Goal: Information Seeking & Learning: Learn about a topic

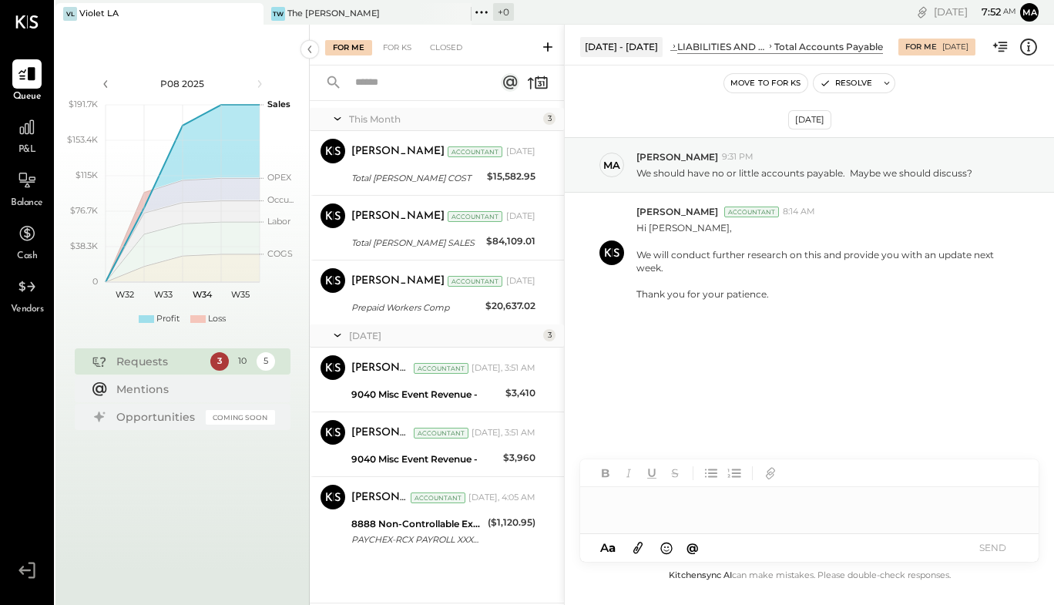
scroll to position [296, 0]
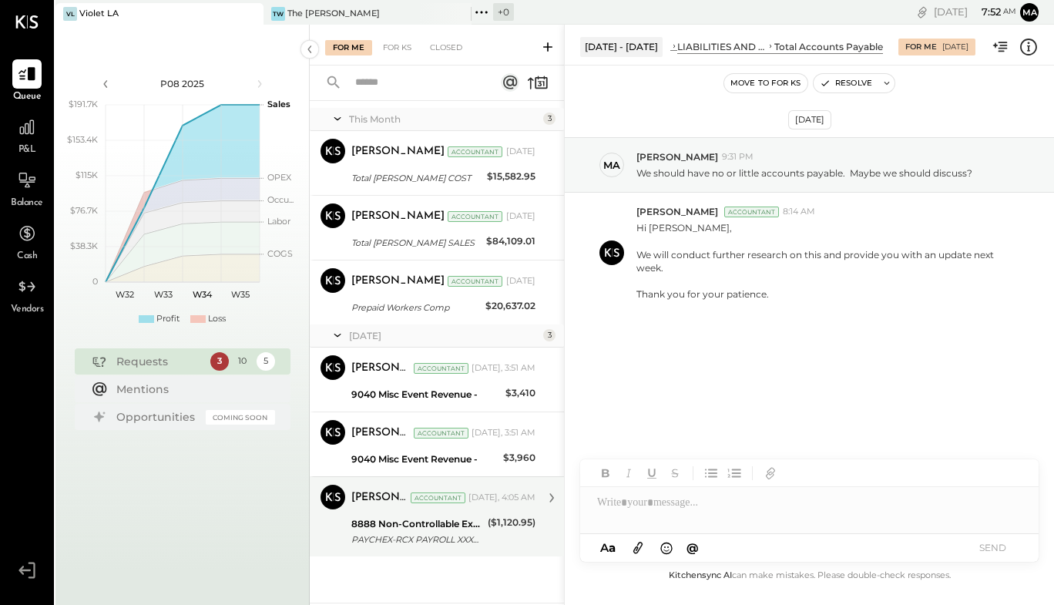
click at [397, 513] on div "[PERSON_NAME] Accountant [DATE], 4:05 AM 8888 Non-Controllable Expenses:Other I…" at bounding box center [443, 517] width 184 height 64
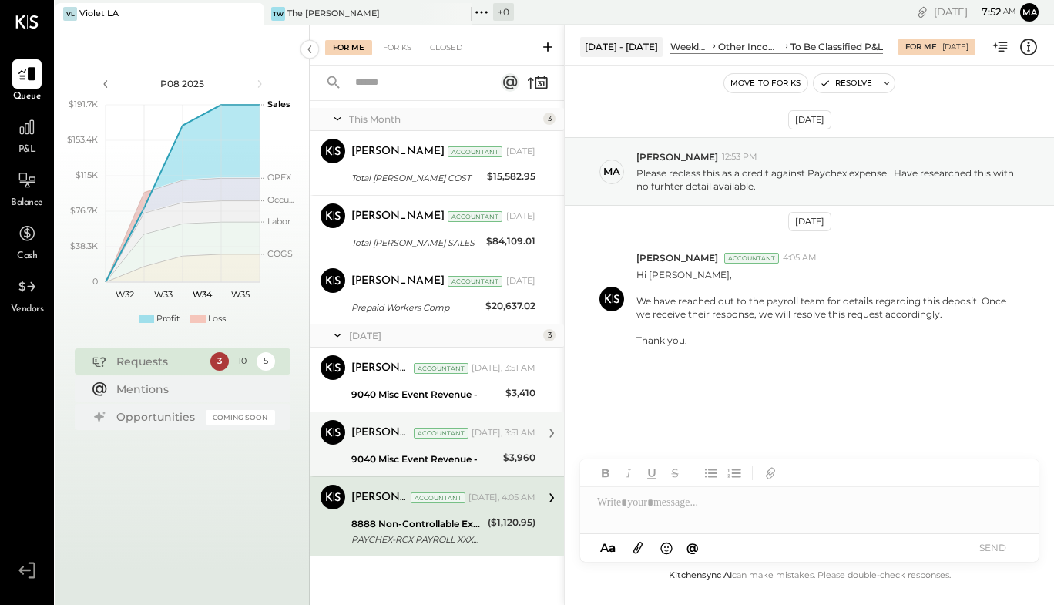
click at [436, 435] on div "Accountant" at bounding box center [441, 433] width 55 height 11
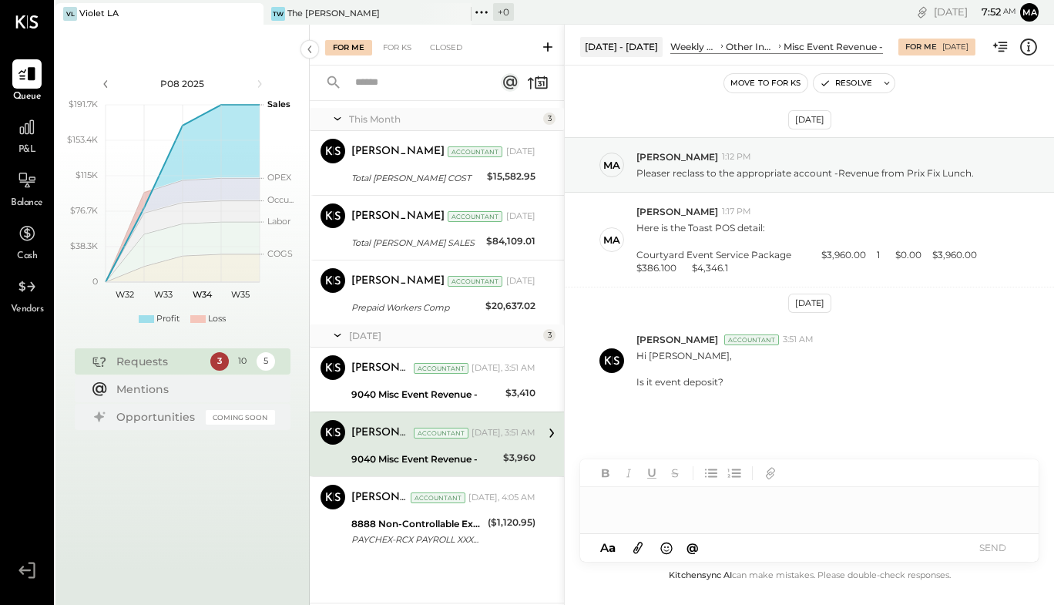
click at [646, 511] on div at bounding box center [809, 502] width 458 height 31
click at [646, 511] on div "*" at bounding box center [809, 502] width 458 height 31
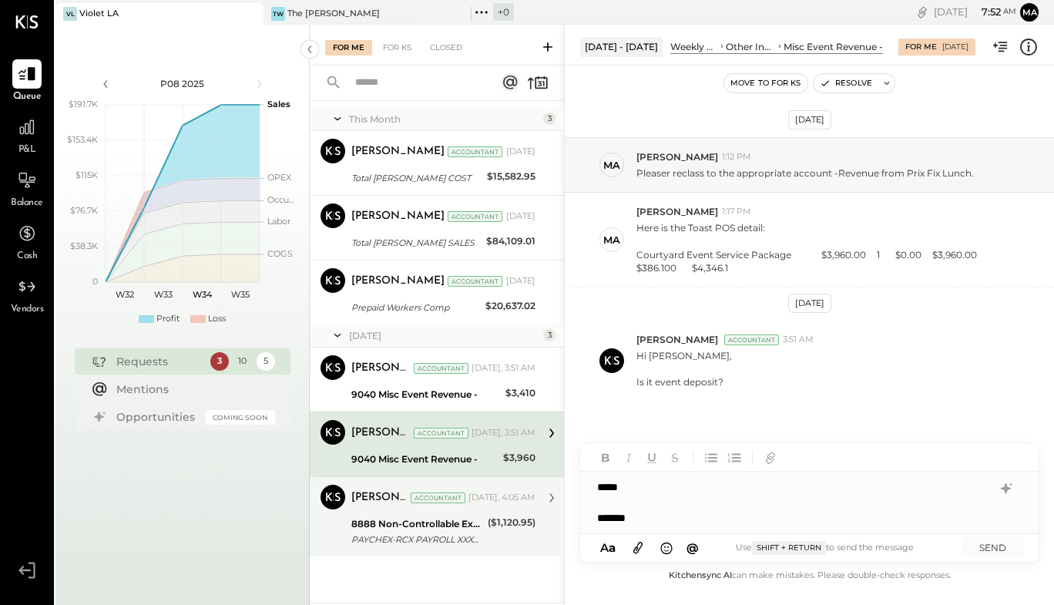
click at [421, 505] on div "Rizwan Shaikh Accountant" at bounding box center [408, 497] width 114 height 15
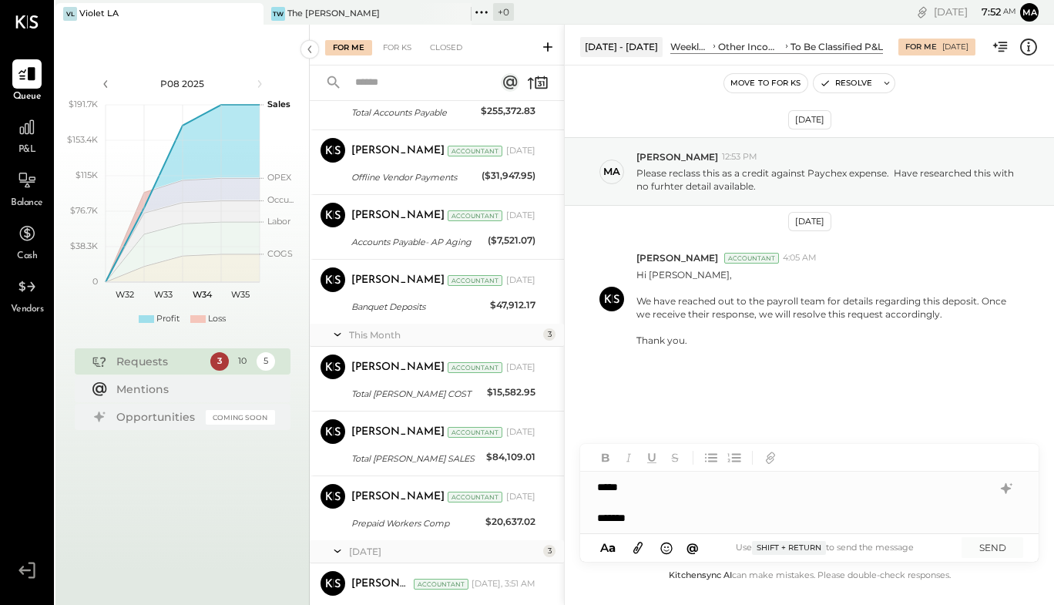
scroll to position [62, 0]
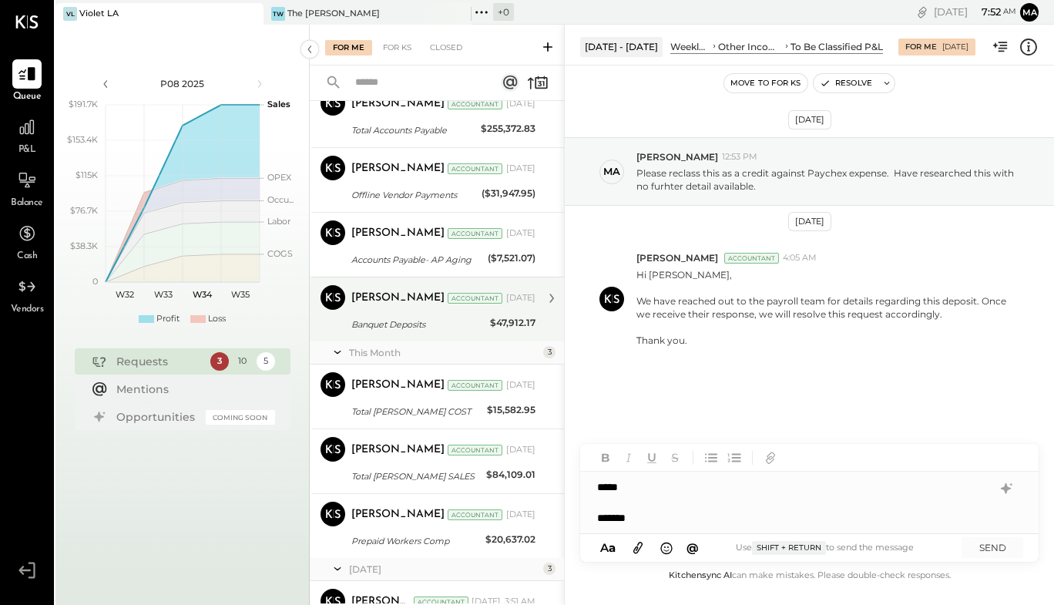
click at [411, 311] on div "Rizwan Shaikh Accountant Jul 17, 2025 Banquet Deposits $47,912.17 Hi Margaret, …" at bounding box center [443, 309] width 184 height 49
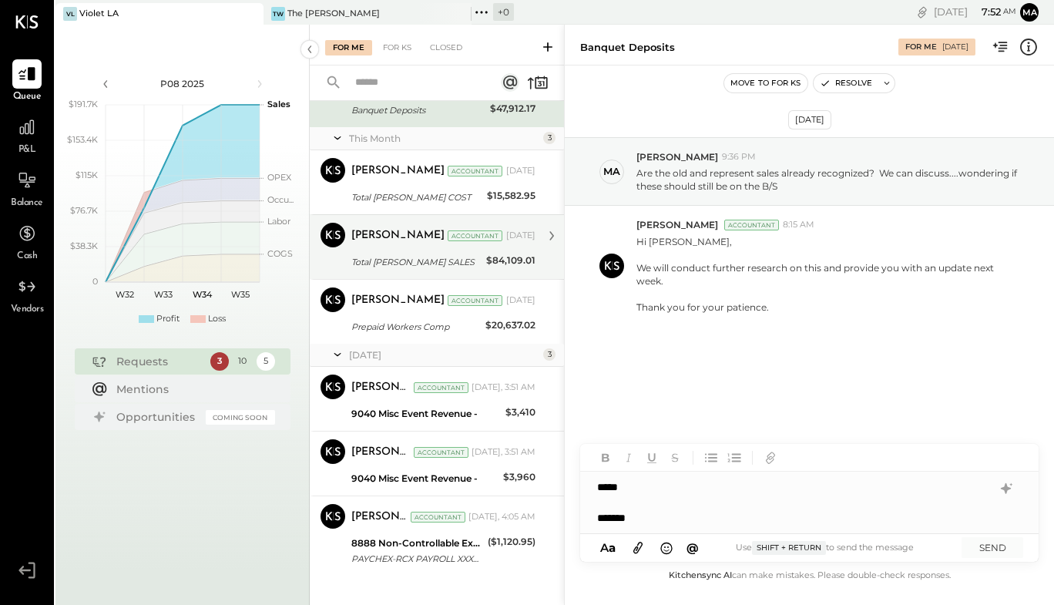
scroll to position [296, 0]
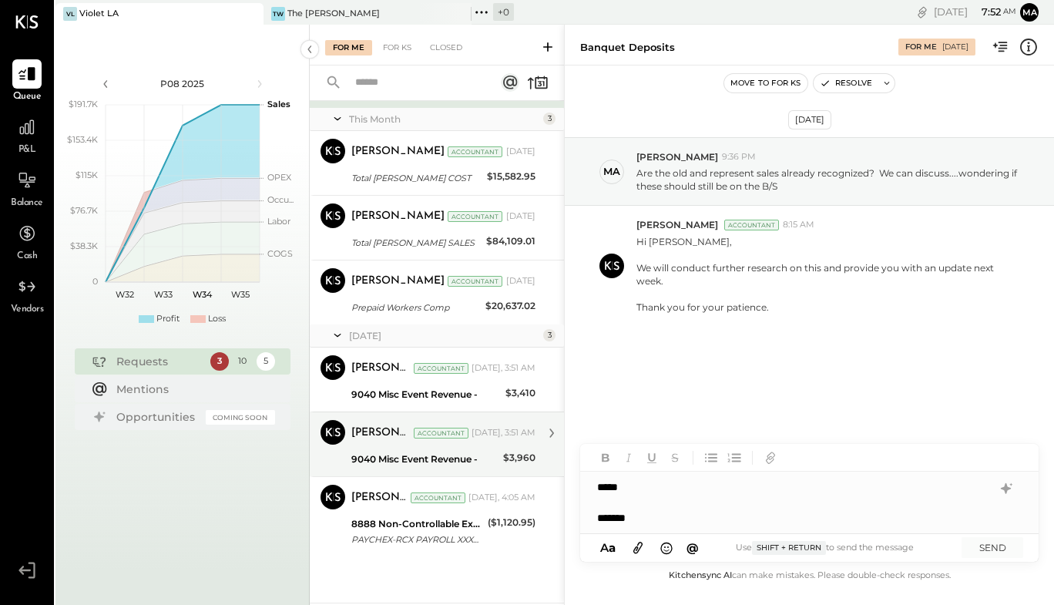
click at [397, 459] on div "9040 Misc Event Revenue -" at bounding box center [424, 458] width 147 height 15
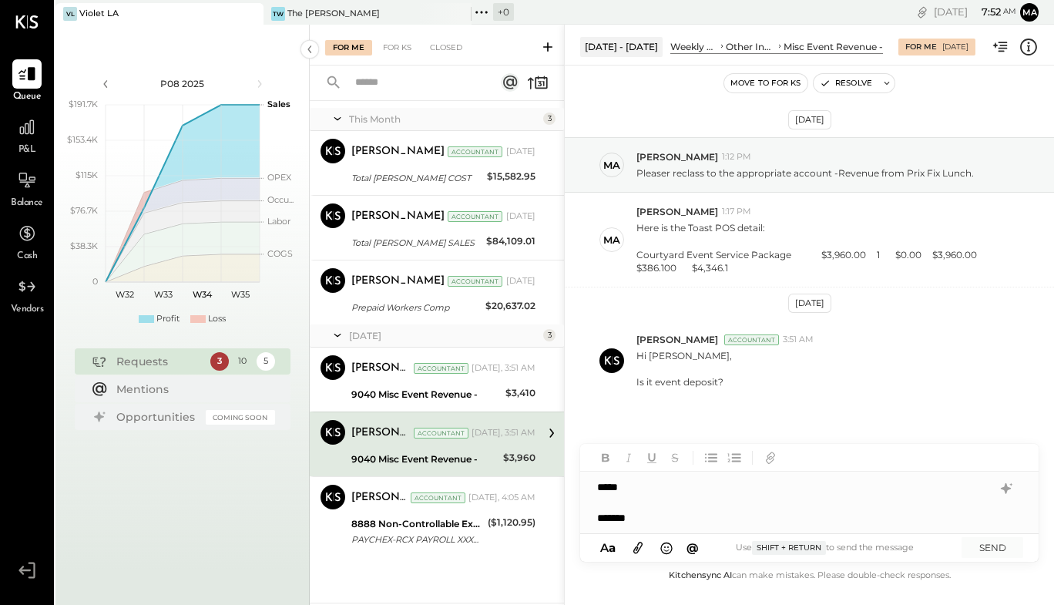
click at [646, 519] on div "******" at bounding box center [794, 517] width 395 height 15
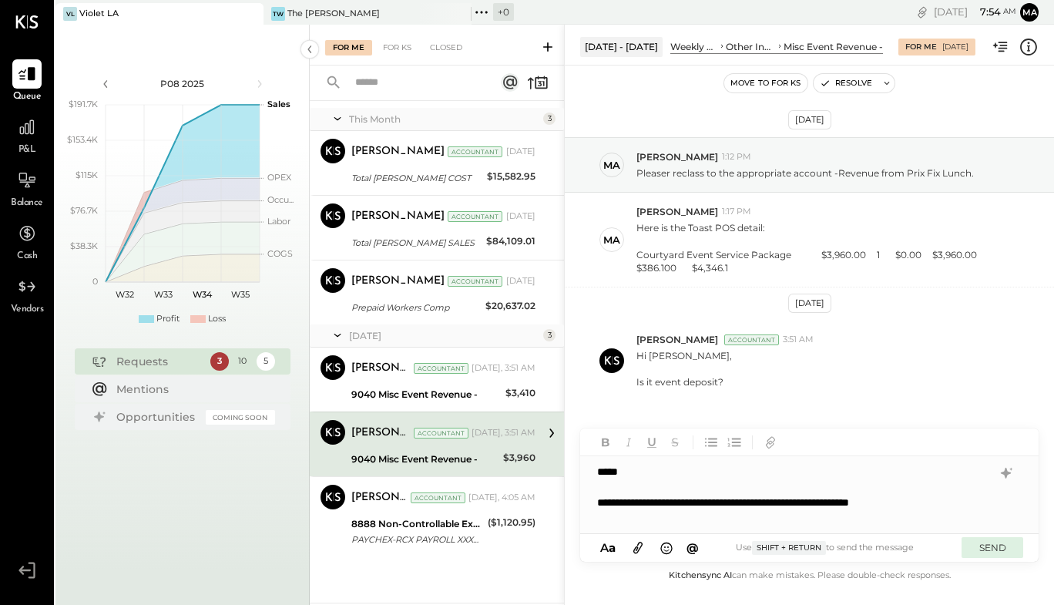
click at [998, 552] on button "SEND" at bounding box center [992, 547] width 62 height 21
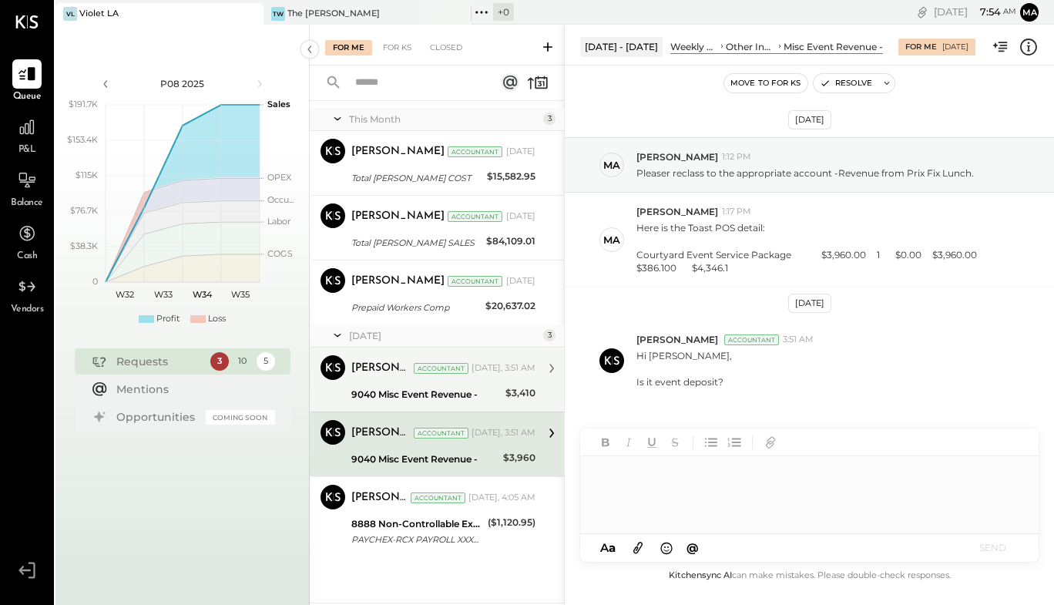
scroll to position [231, 0]
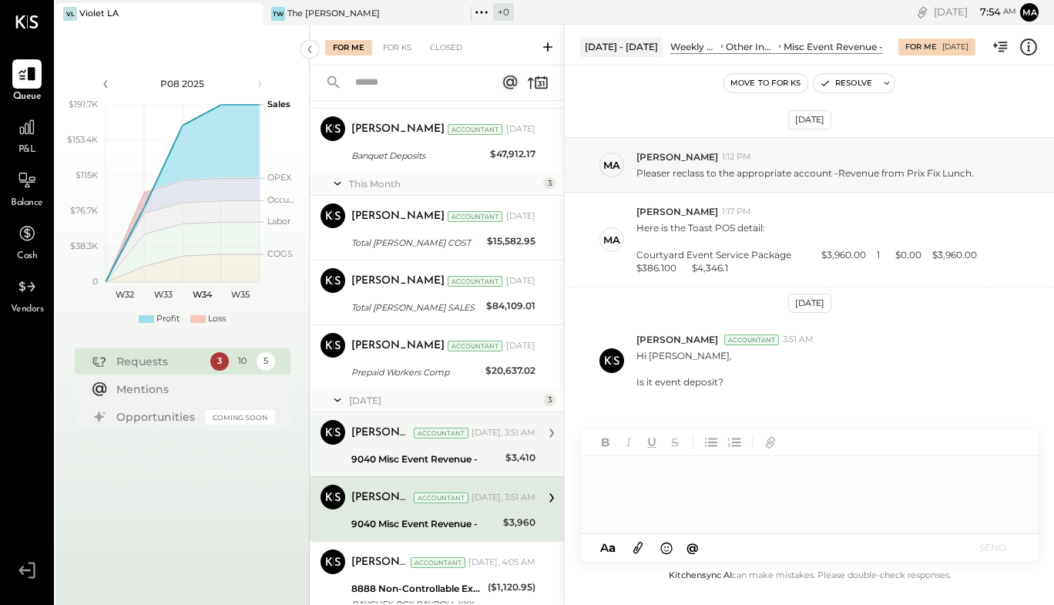
click at [462, 384] on div "Rizwan Shaikh Accountant Rizwan Shaikh Accountant Aug 09, 2025 Prepaid Workers …" at bounding box center [437, 356] width 254 height 65
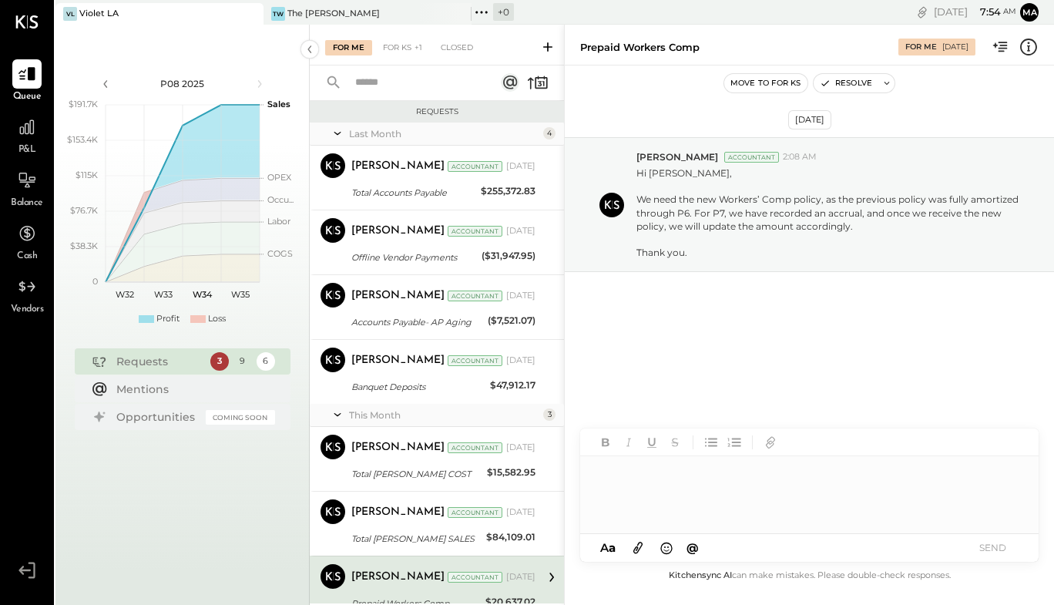
click at [629, 490] on div at bounding box center [809, 494] width 458 height 77
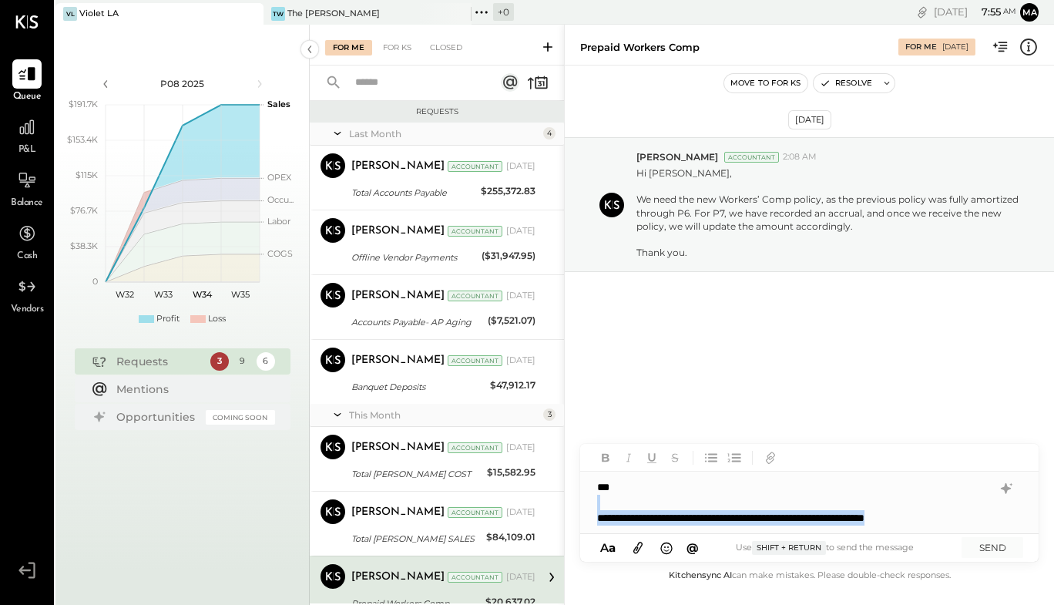
drag, startPoint x: 972, startPoint y: 516, endPoint x: 631, endPoint y: 473, distance: 344.0
click at [631, 473] on div "**********" at bounding box center [809, 502] width 458 height 62
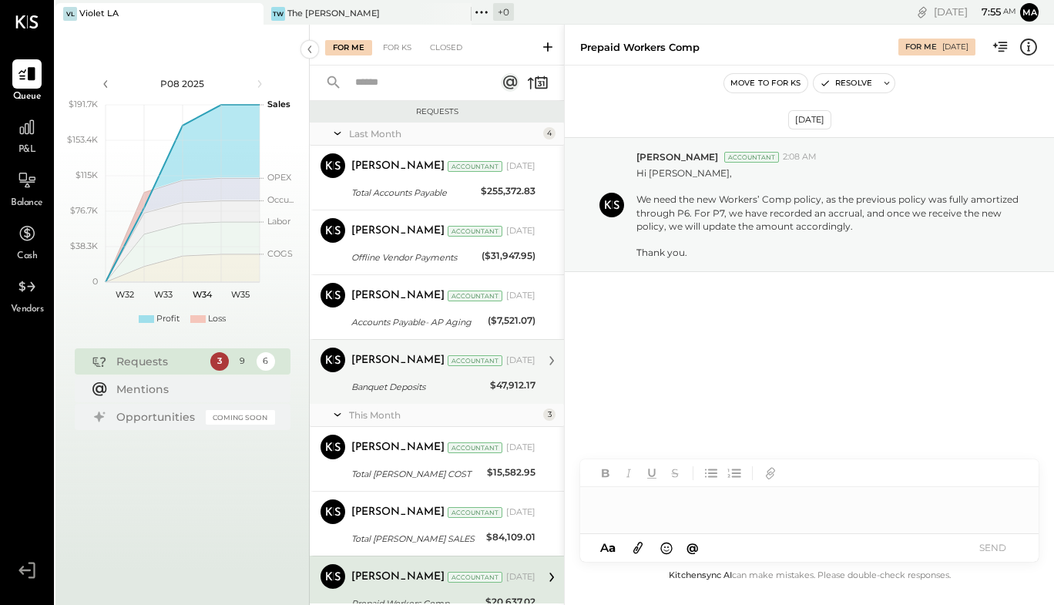
click at [447, 390] on div "Banquet Deposits" at bounding box center [418, 386] width 134 height 15
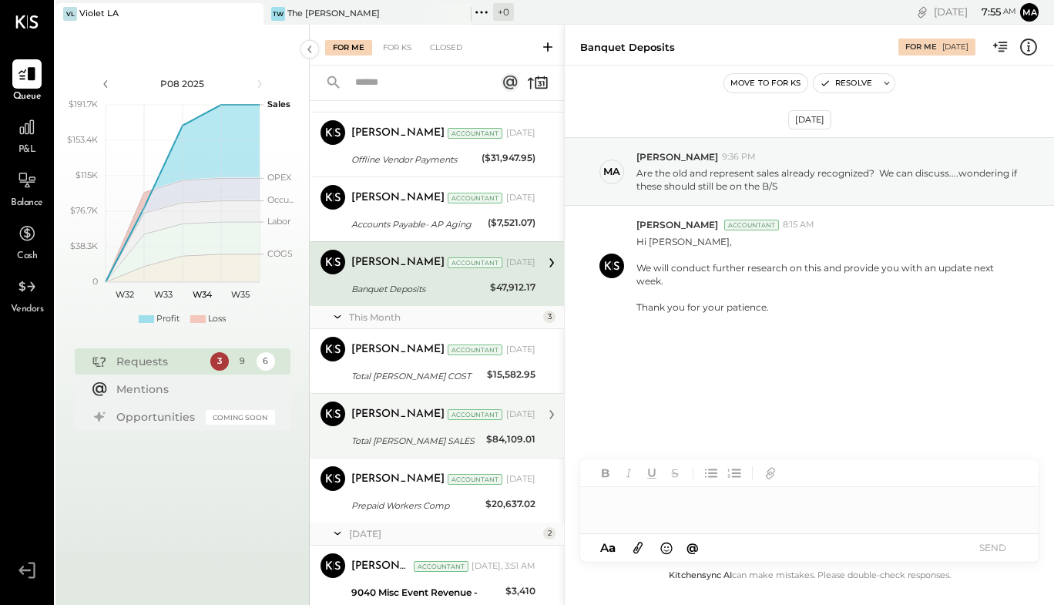
scroll to position [231, 0]
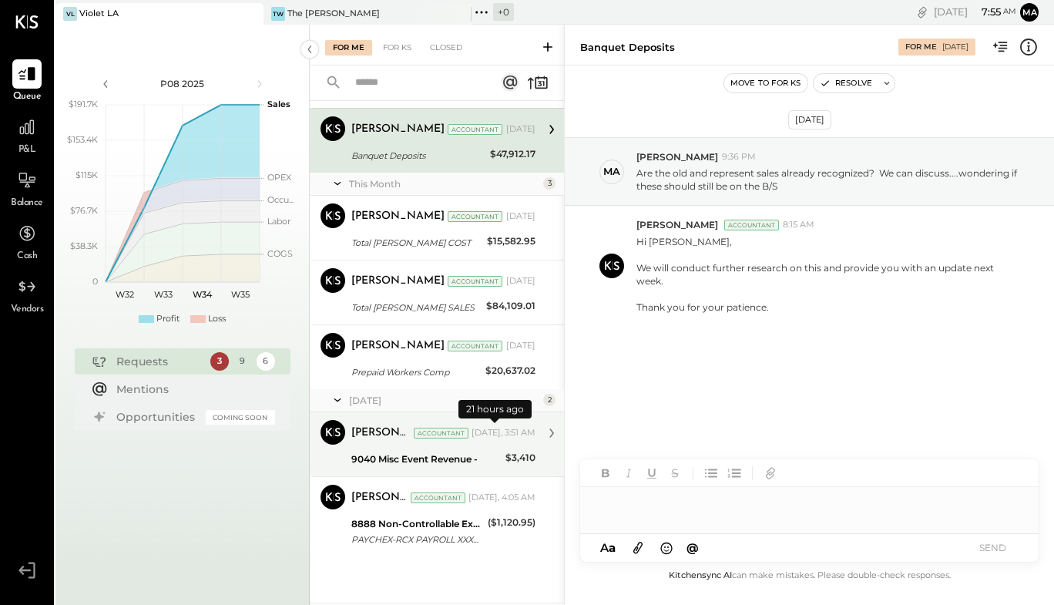
click at [471, 431] on div "Yesterday, 3:51 AM" at bounding box center [503, 433] width 64 height 12
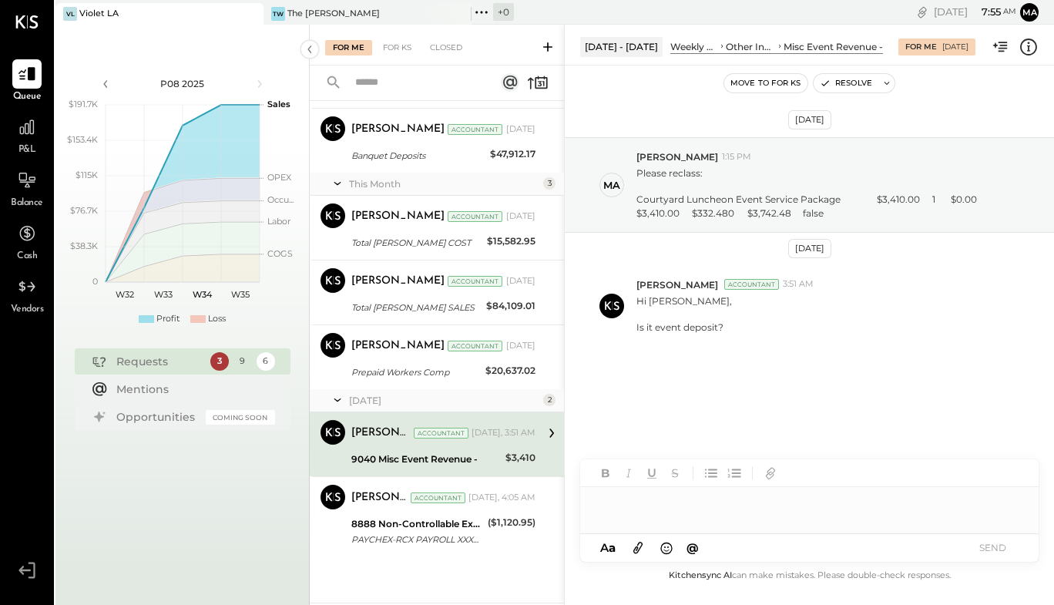
click at [645, 498] on div at bounding box center [809, 502] width 458 height 31
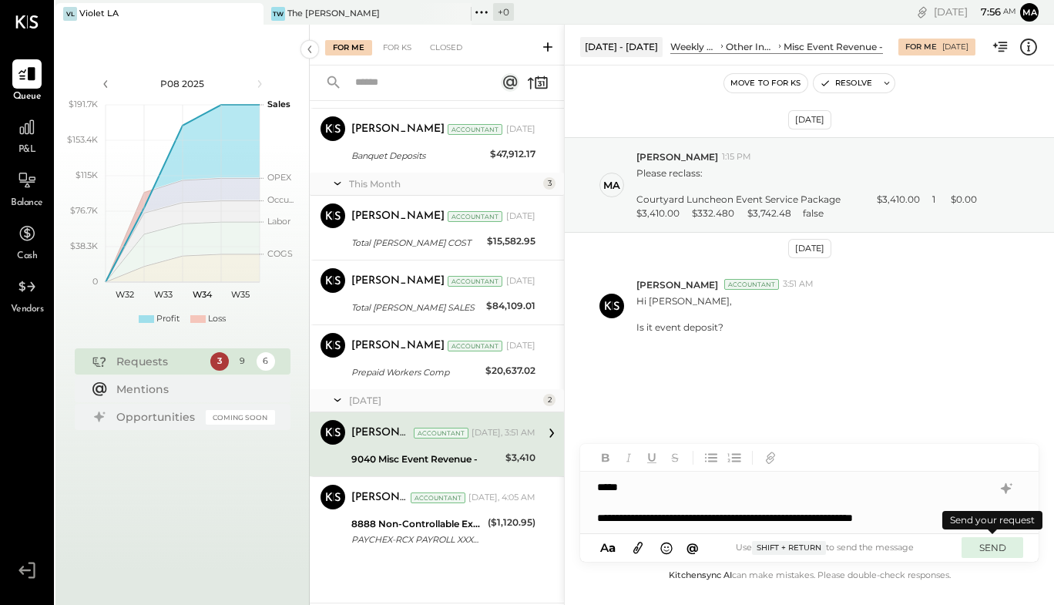
click at [991, 555] on button "SEND" at bounding box center [992, 547] width 62 height 21
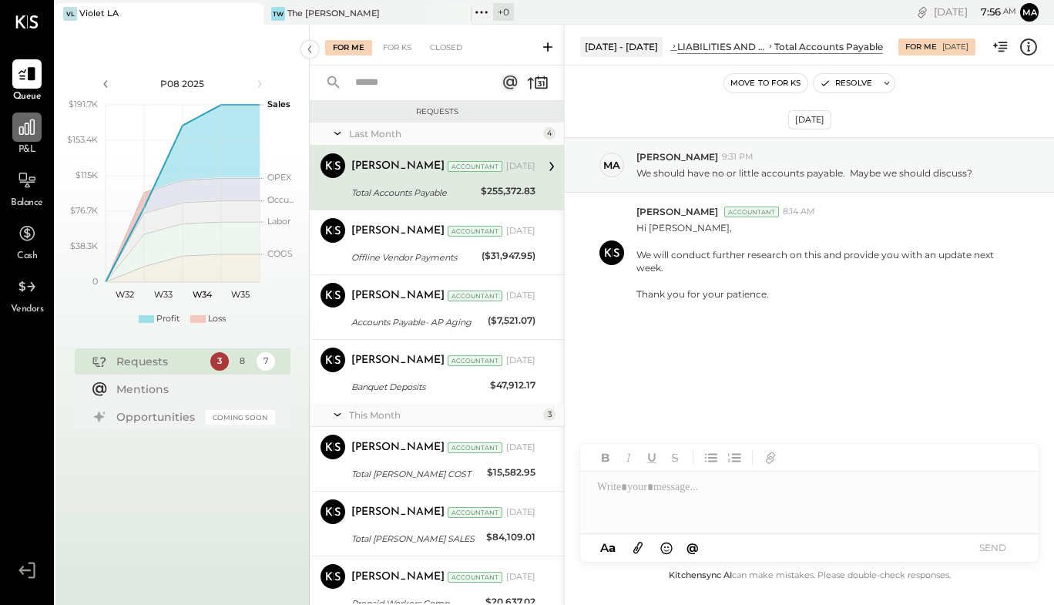
click at [35, 131] on icon at bounding box center [26, 126] width 15 height 15
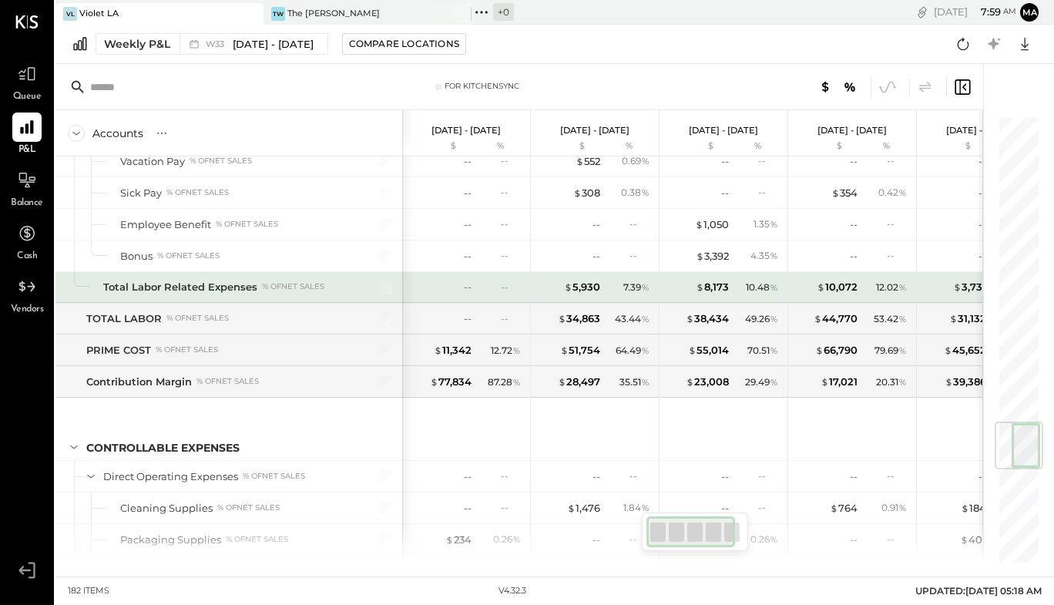
scroll to position [2580, 0]
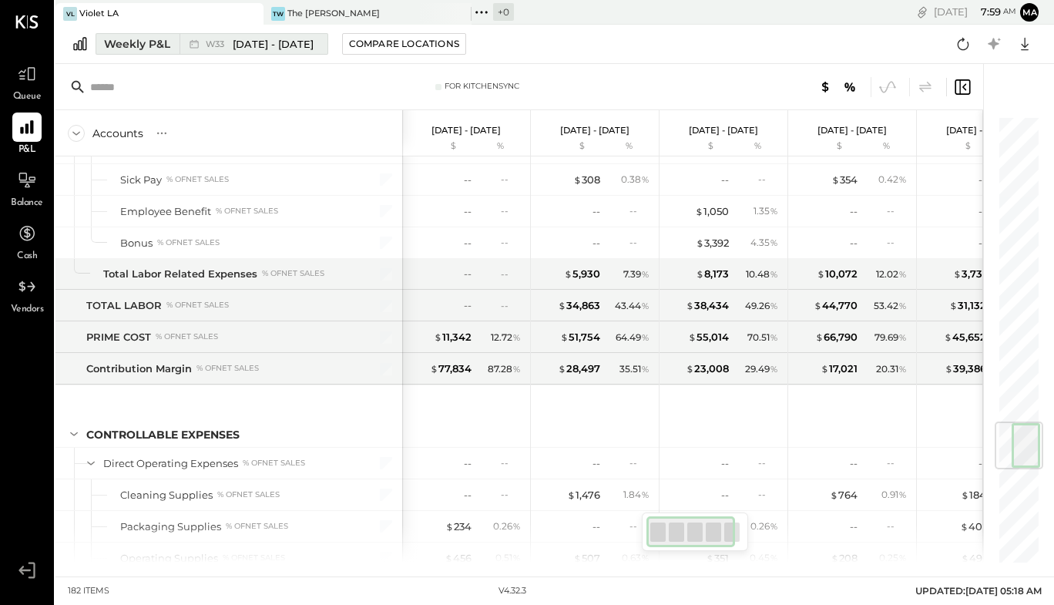
click at [153, 46] on div "Weekly P&L" at bounding box center [137, 43] width 66 height 15
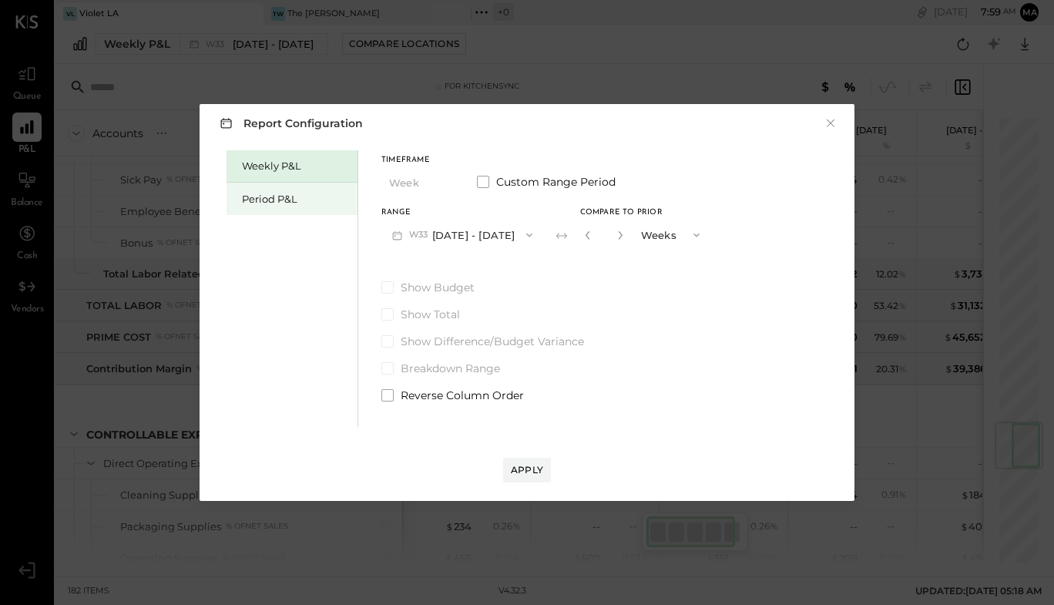
click at [258, 206] on div "Period P&L" at bounding box center [291, 199] width 131 height 32
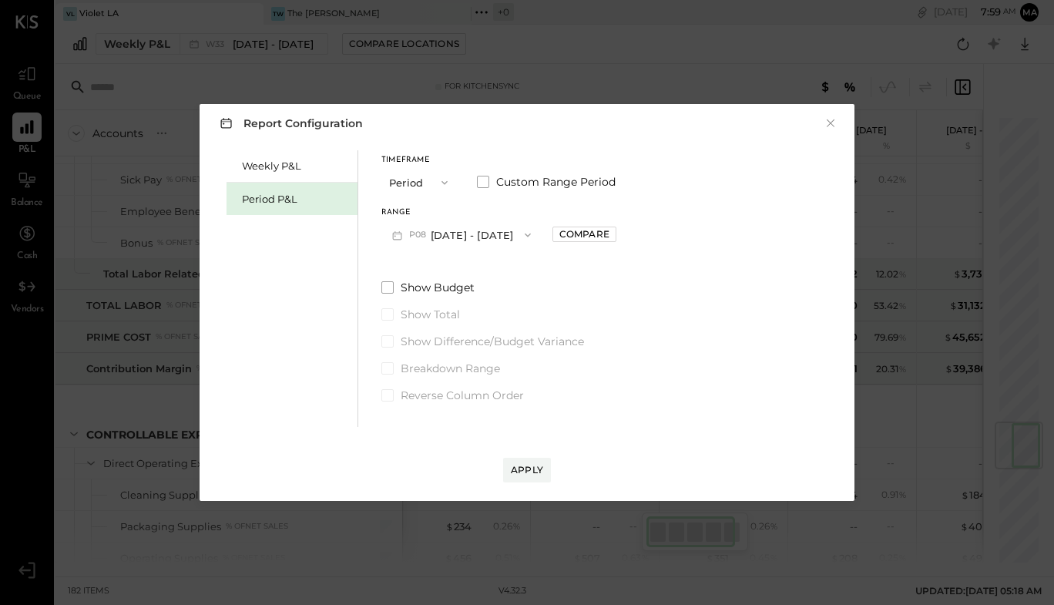
click at [454, 236] on button "P08 Aug 4 - 31, 2025" at bounding box center [461, 234] width 160 height 29
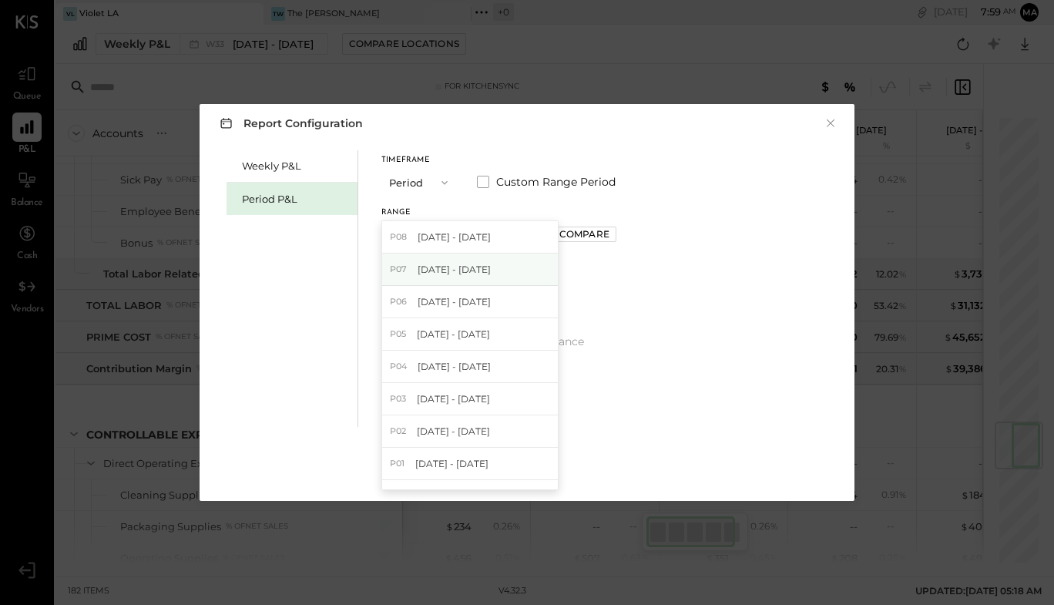
click at [442, 267] on span "Jun 30 - Aug 3, 2025" at bounding box center [454, 269] width 73 height 13
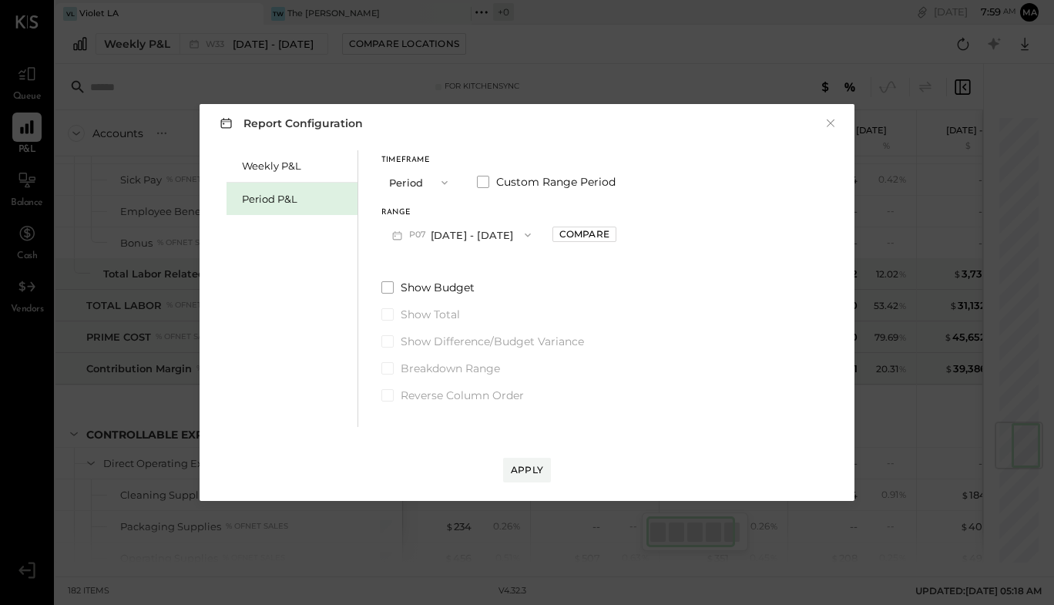
click at [534, 233] on icon "button" at bounding box center [527, 235] width 12 height 12
click at [609, 232] on div "Compare" at bounding box center [584, 233] width 50 height 13
click at [625, 238] on button "button" at bounding box center [618, 234] width 12 height 17
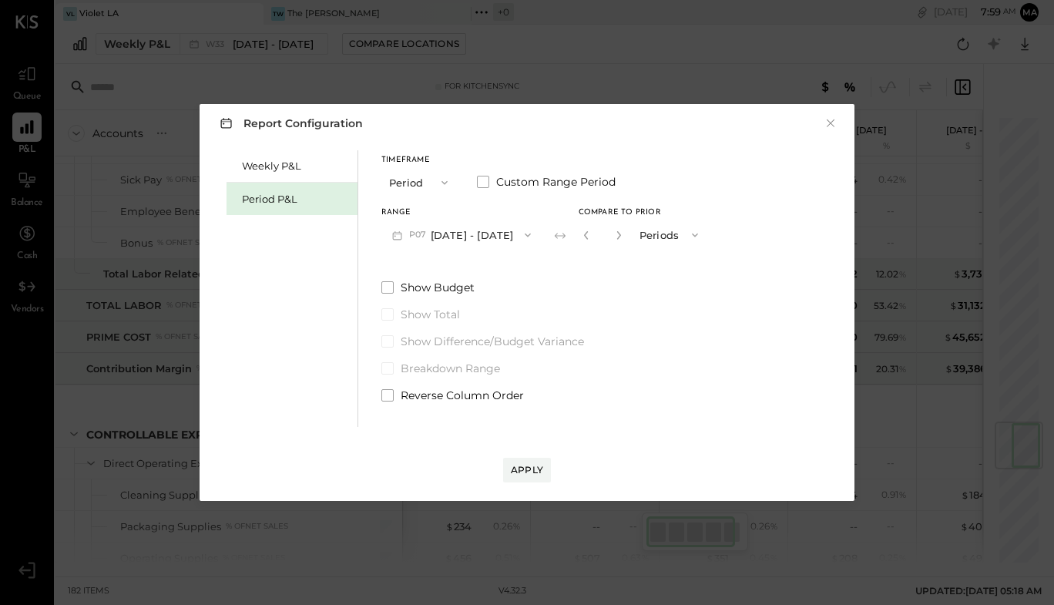
click at [625, 238] on button "button" at bounding box center [618, 234] width 12 height 17
type input "*"
click at [518, 467] on div "Apply" at bounding box center [527, 469] width 32 height 13
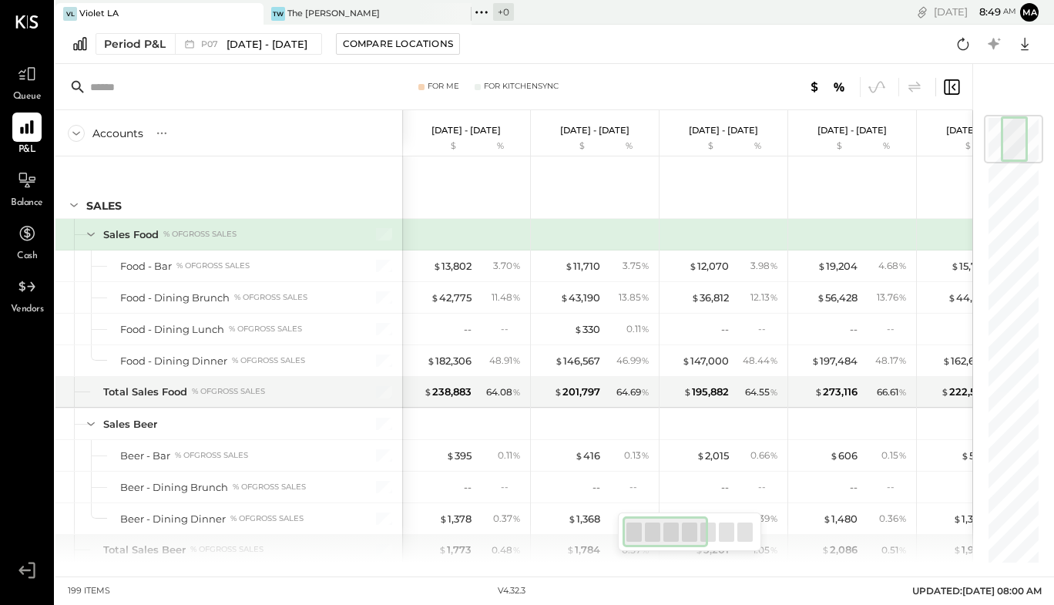
click at [209, 12] on div "VL Violet LA" at bounding box center [147, 14] width 185 height 14
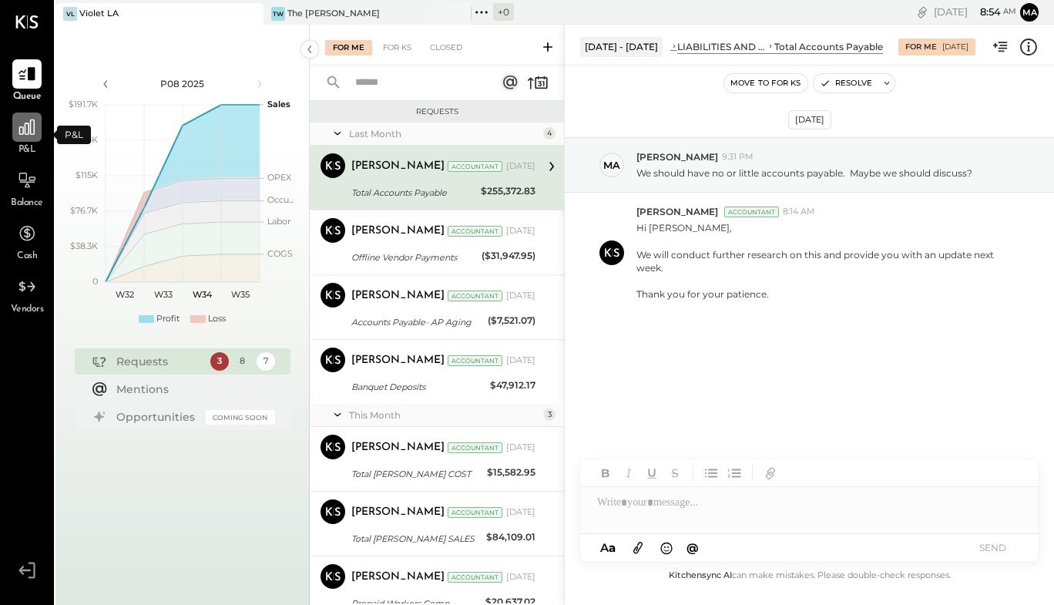
click at [29, 126] on icon at bounding box center [26, 126] width 15 height 15
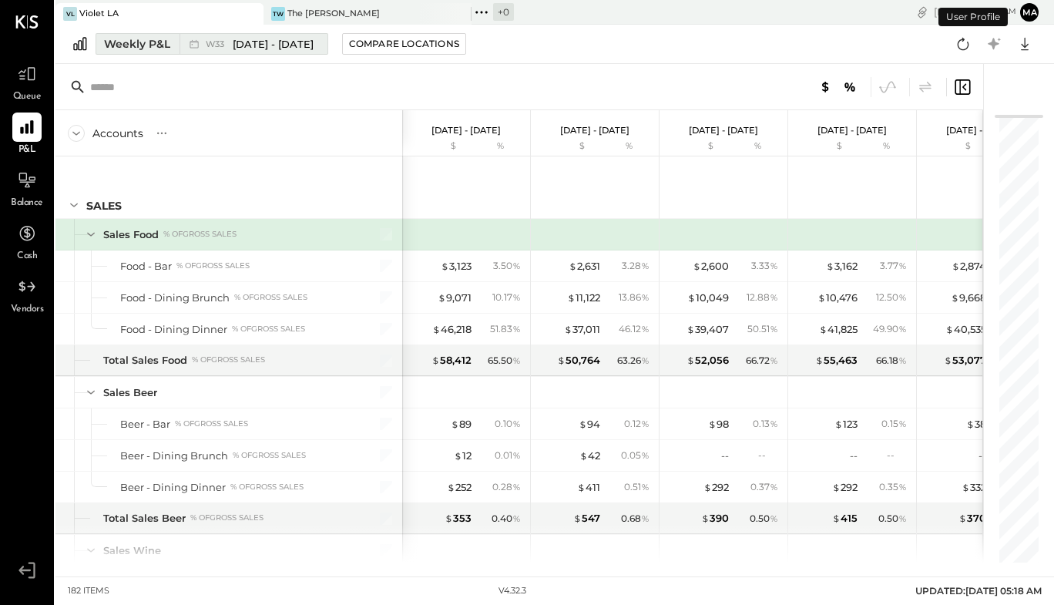
click at [165, 48] on div "Weekly P&L" at bounding box center [137, 43] width 66 height 15
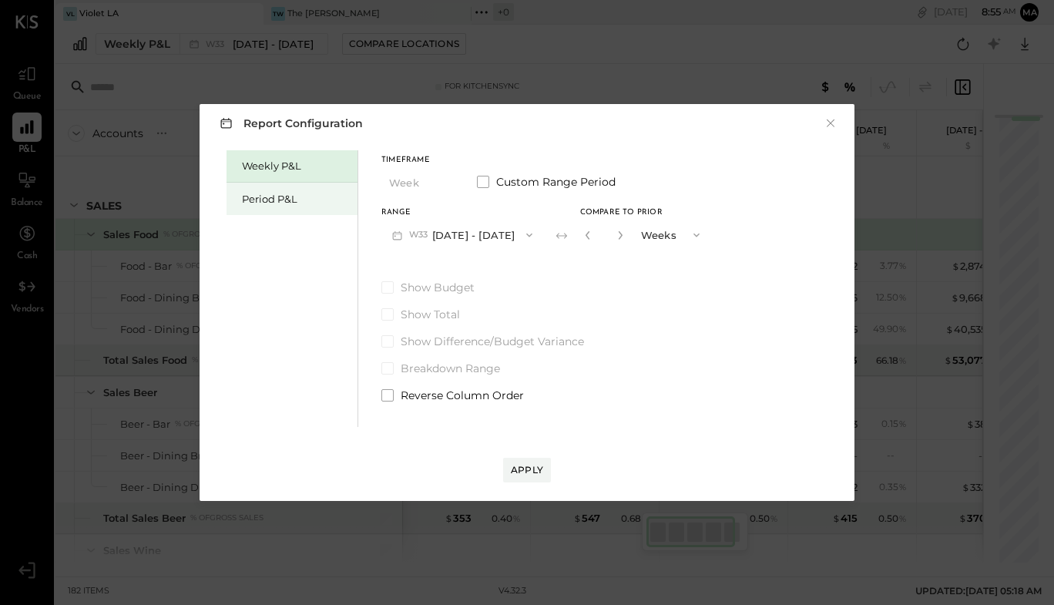
click at [280, 199] on div "Period P&L" at bounding box center [296, 199] width 108 height 15
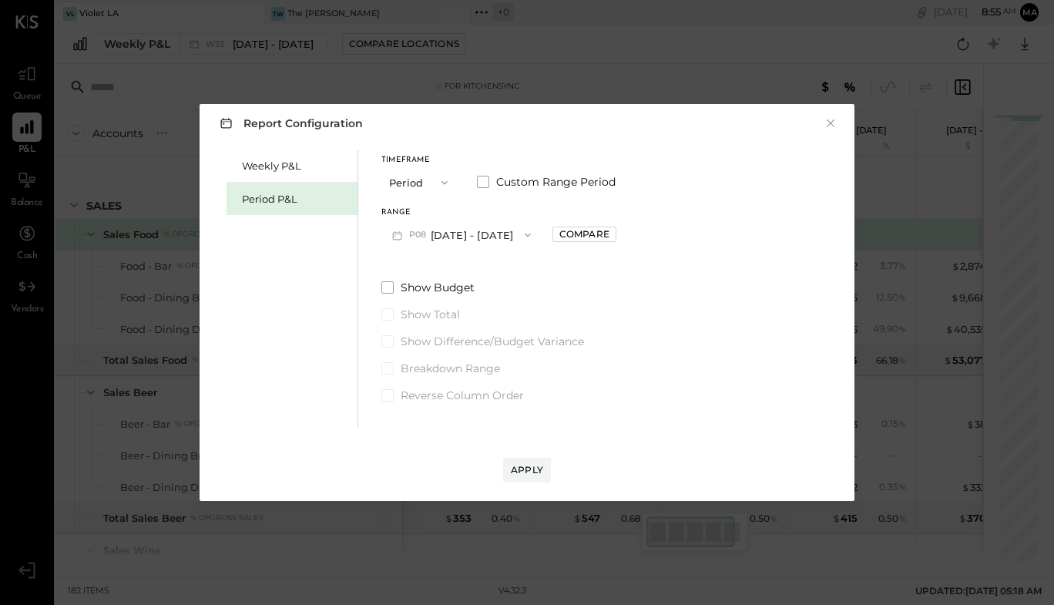
click at [482, 235] on button "P08 Aug 4 - 31, 2025" at bounding box center [461, 234] width 160 height 29
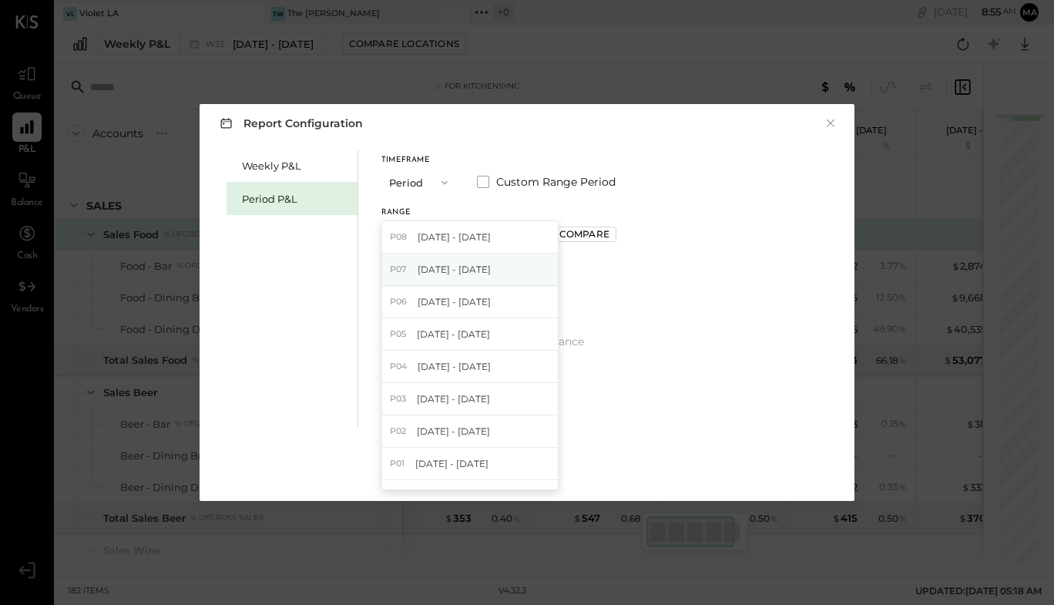
click at [474, 269] on span "Jun 30 - Aug 3, 2025" at bounding box center [454, 269] width 73 height 13
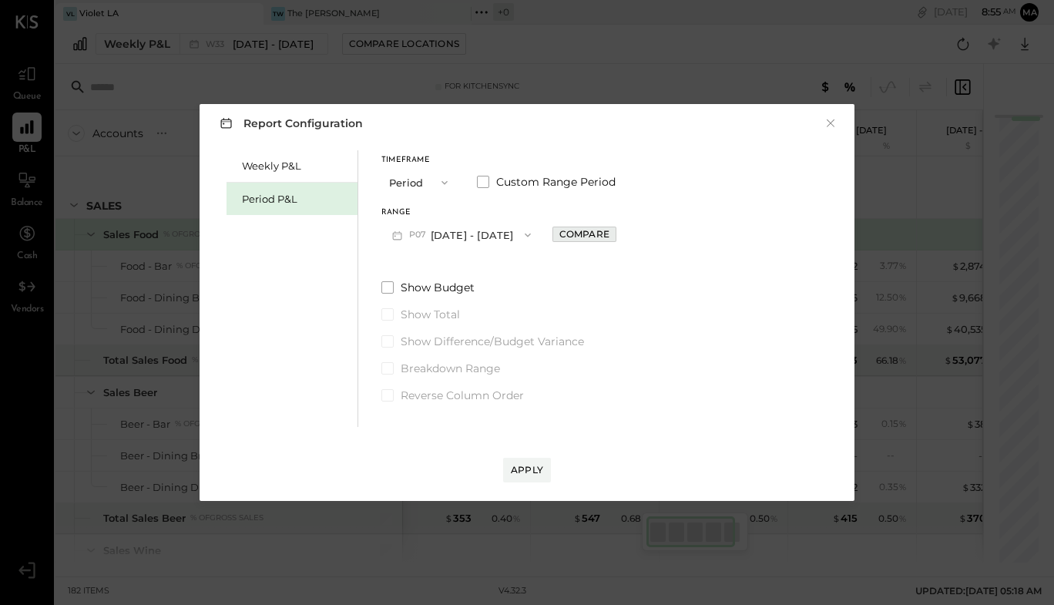
click at [609, 233] on div "Compare" at bounding box center [584, 233] width 50 height 13
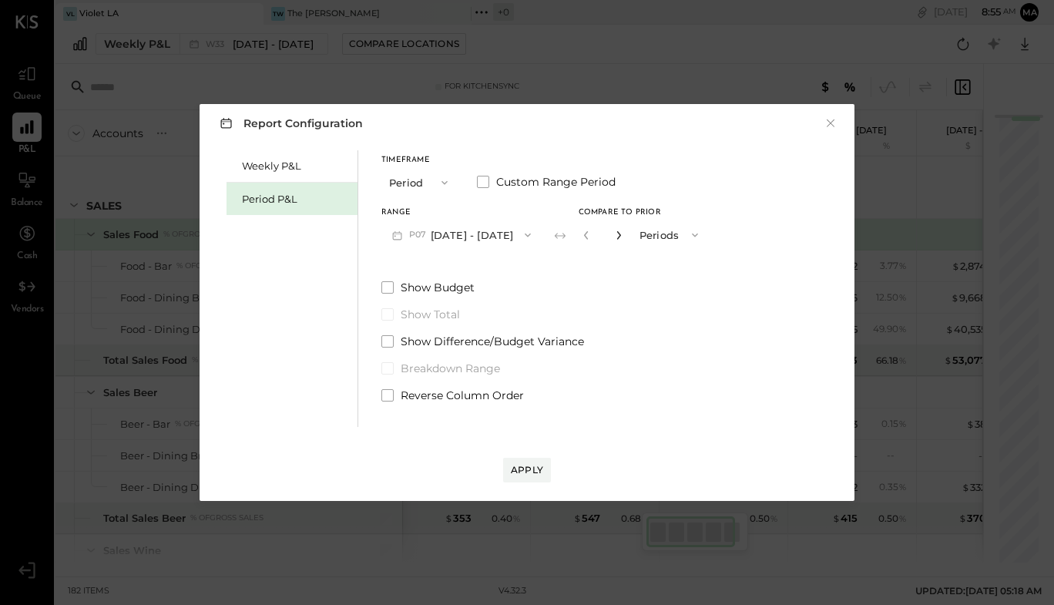
click at [623, 237] on icon "button" at bounding box center [618, 234] width 9 height 9
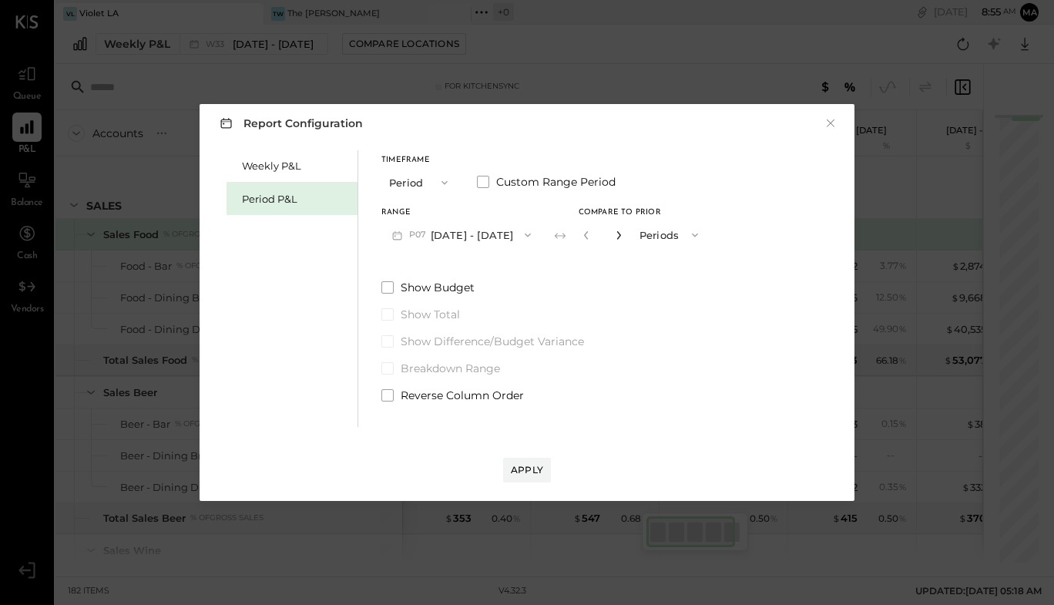
type input "*"
click at [526, 465] on div "Apply" at bounding box center [527, 469] width 32 height 13
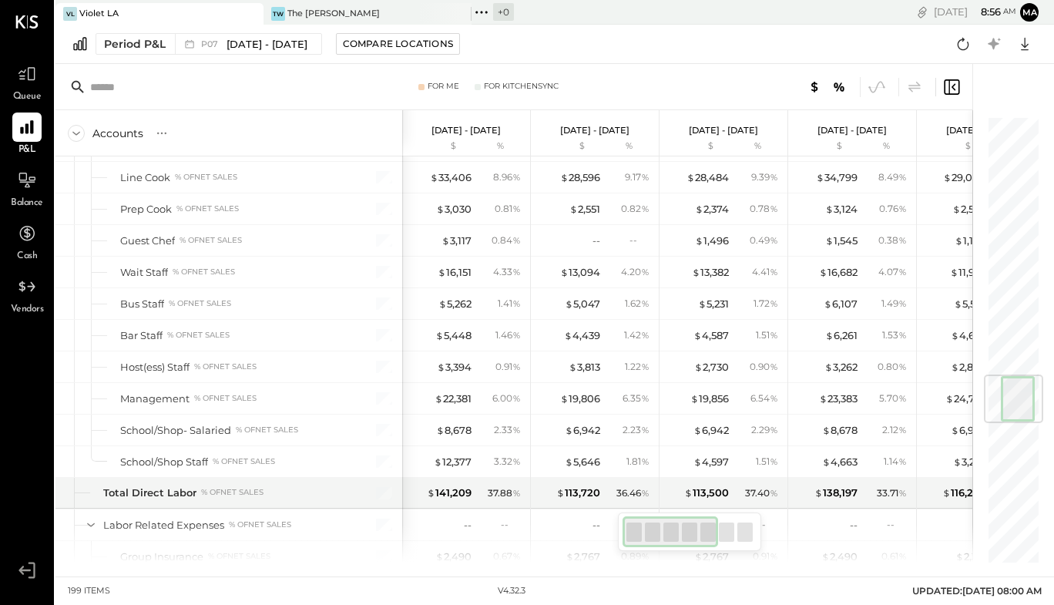
scroll to position [2180, 0]
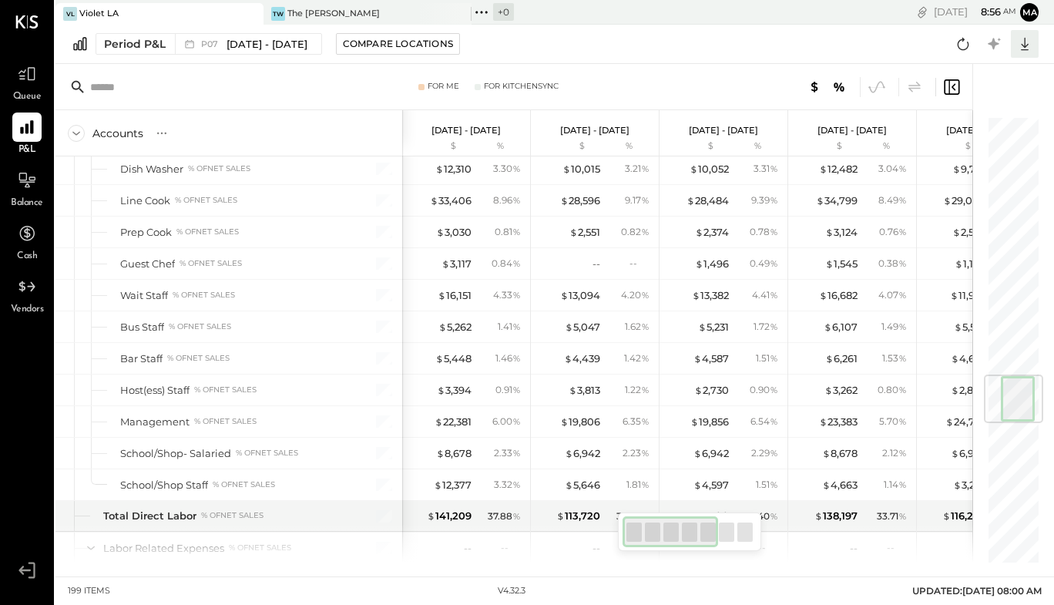
click at [1029, 44] on icon at bounding box center [1024, 44] width 20 height 20
click at [989, 134] on div "Excel" at bounding box center [976, 134] width 123 height 32
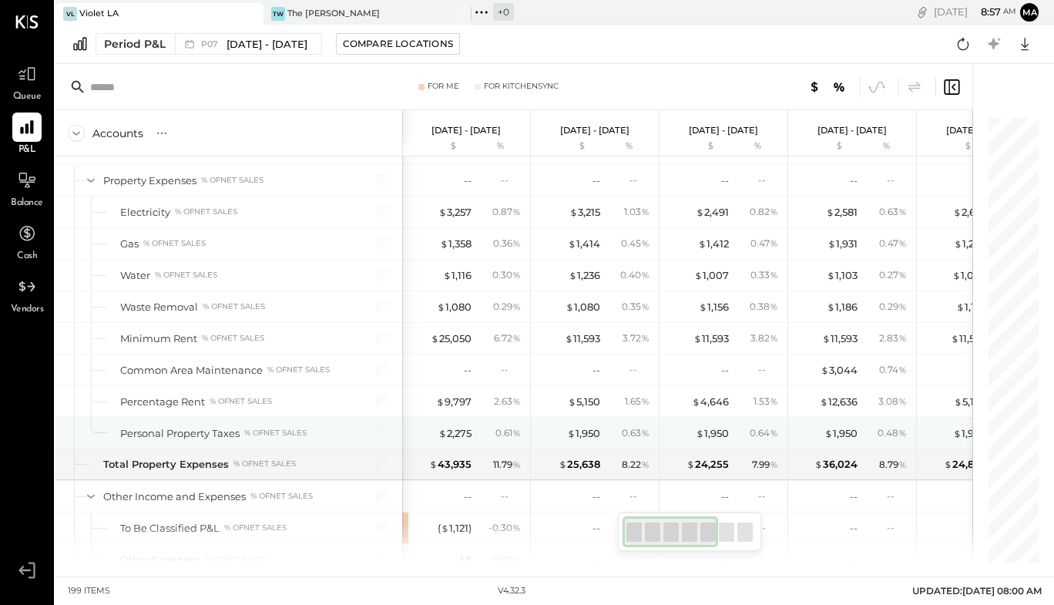
scroll to position [4740, 0]
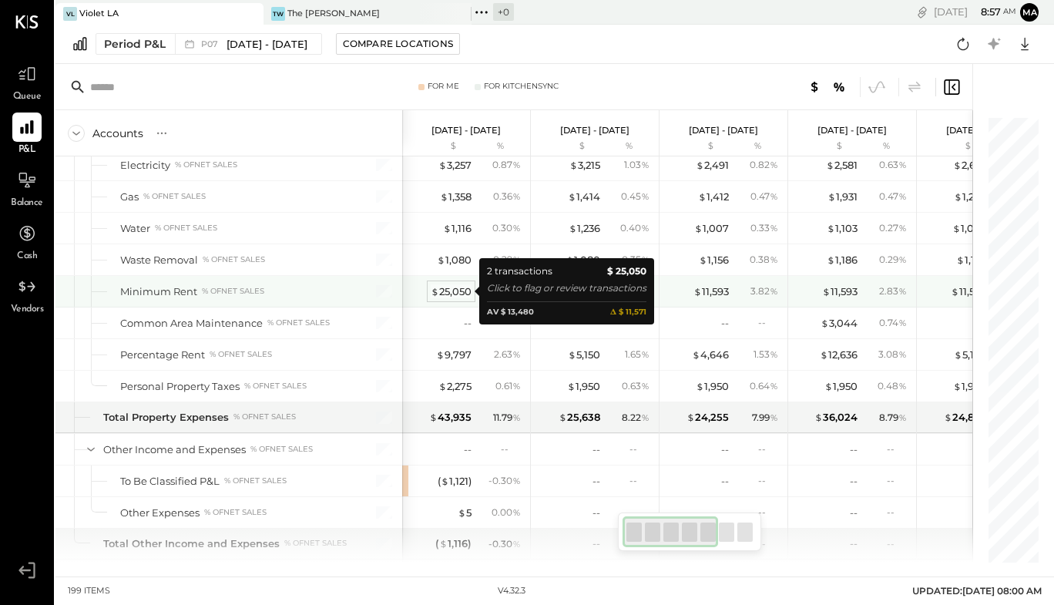
click at [465, 296] on div "$ 25,050" at bounding box center [451, 291] width 41 height 15
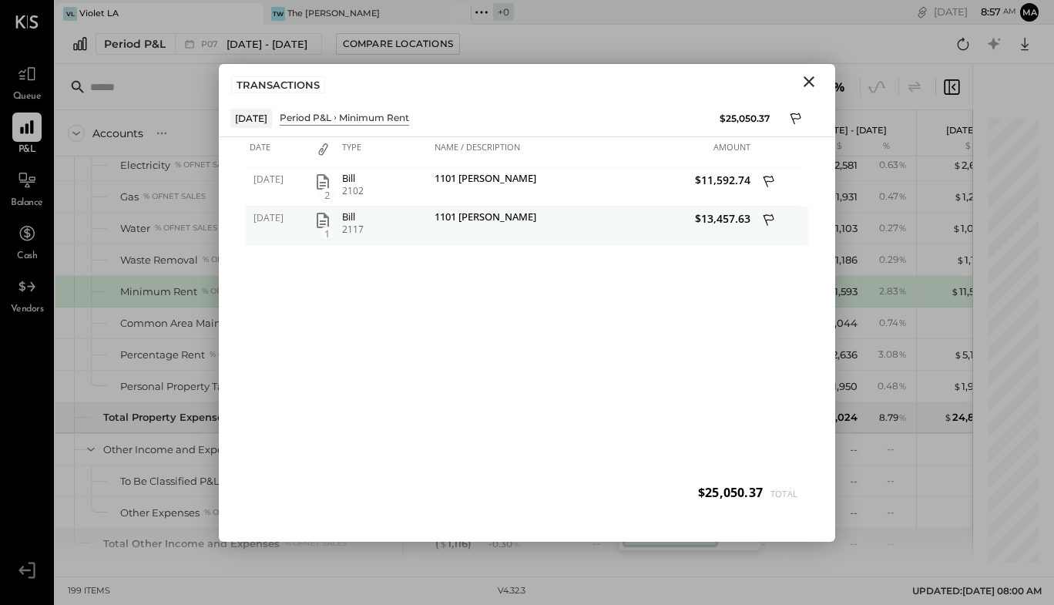
click at [766, 216] on icon at bounding box center [770, 221] width 14 height 19
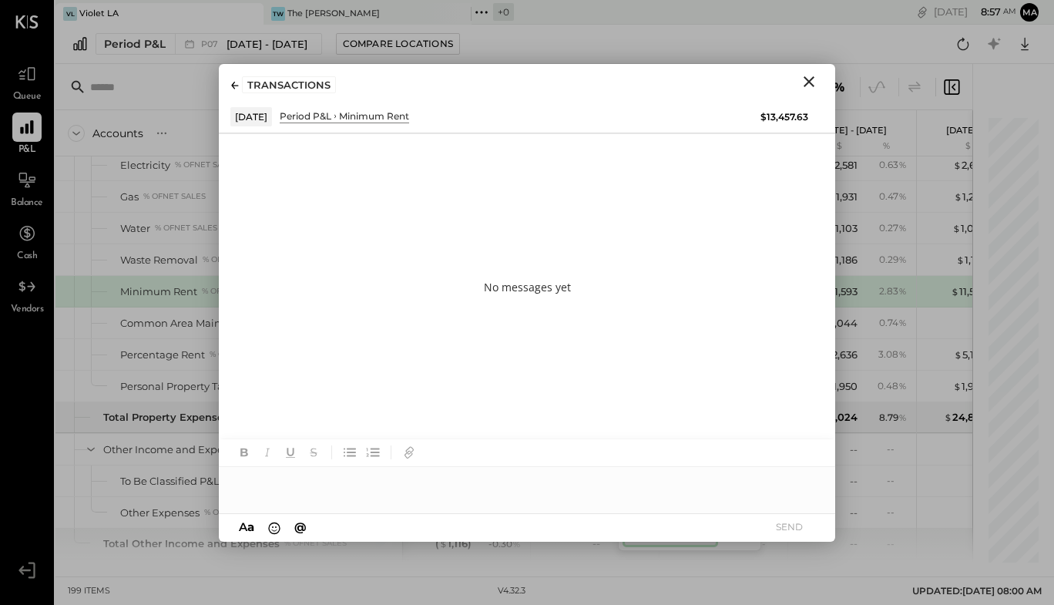
click at [420, 481] on div at bounding box center [527, 482] width 616 height 31
click at [788, 522] on button "SEND" at bounding box center [789, 526] width 62 height 21
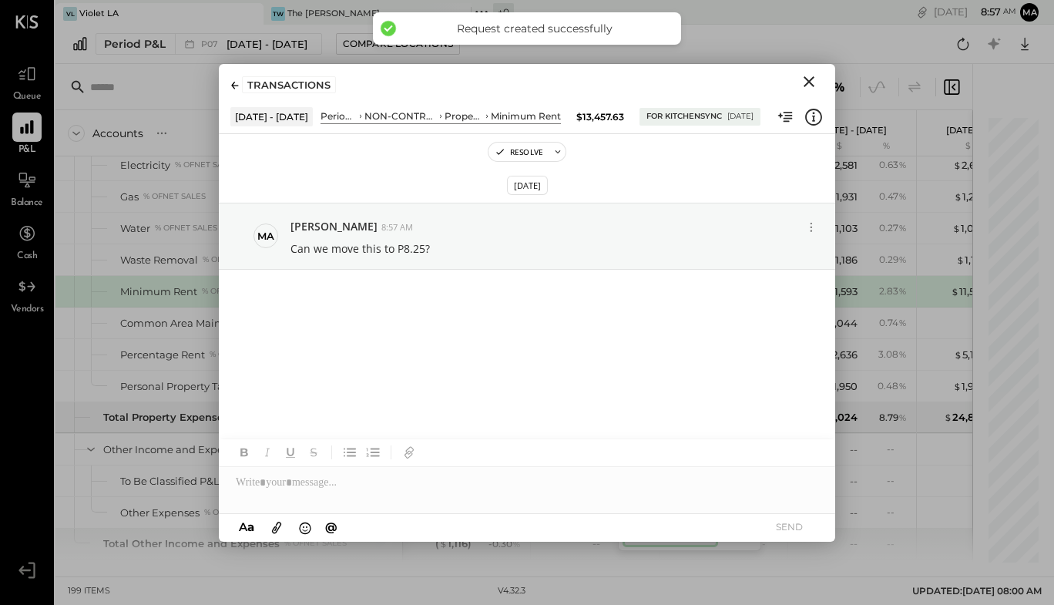
click at [805, 83] on icon "Close" at bounding box center [809, 81] width 18 height 18
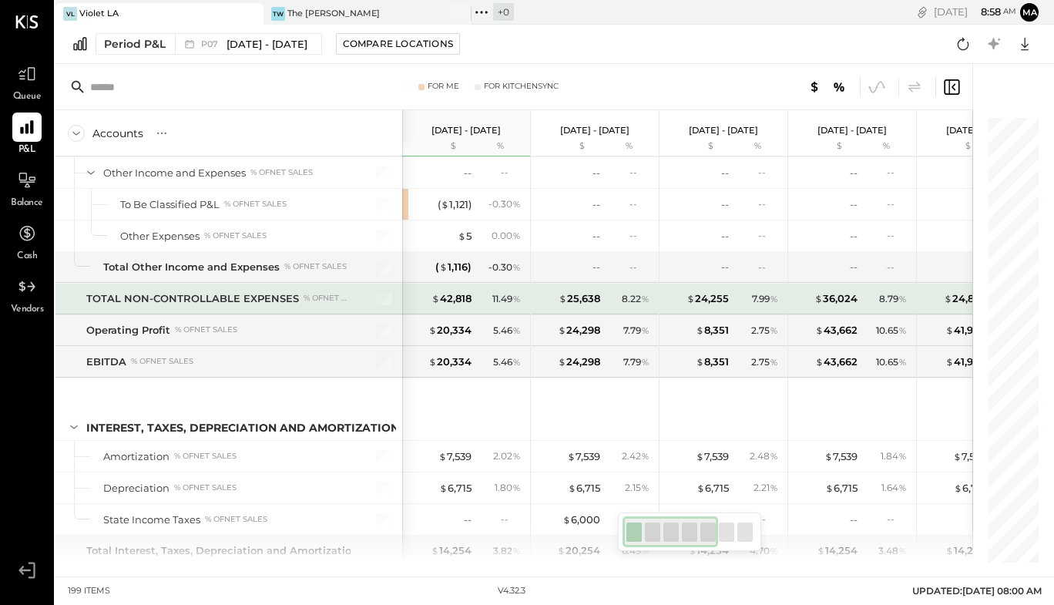
scroll to position [5018, 0]
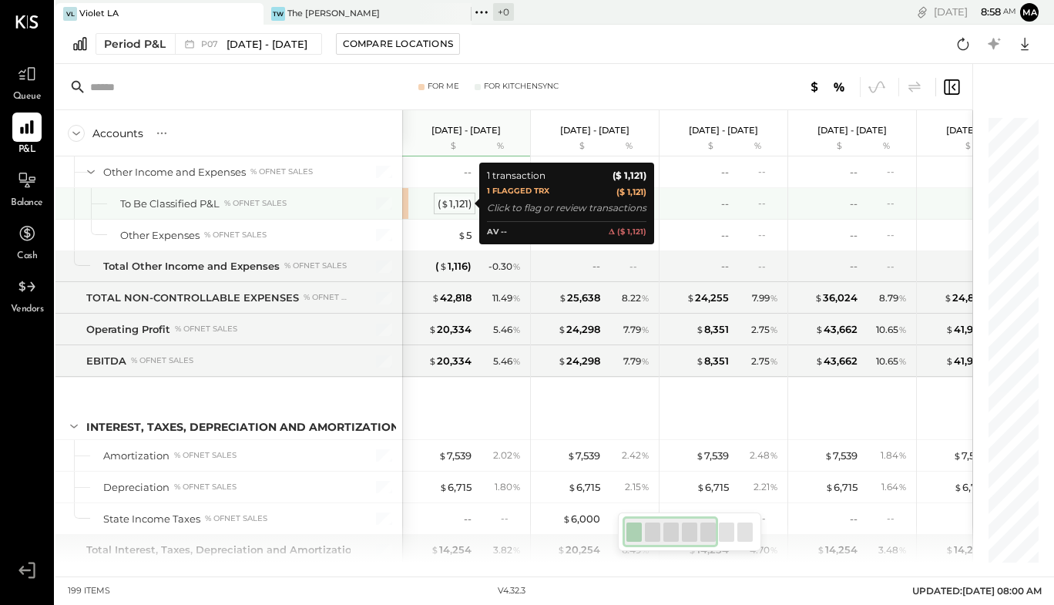
click at [451, 201] on div "( $ 1,121 )" at bounding box center [455, 203] width 34 height 15
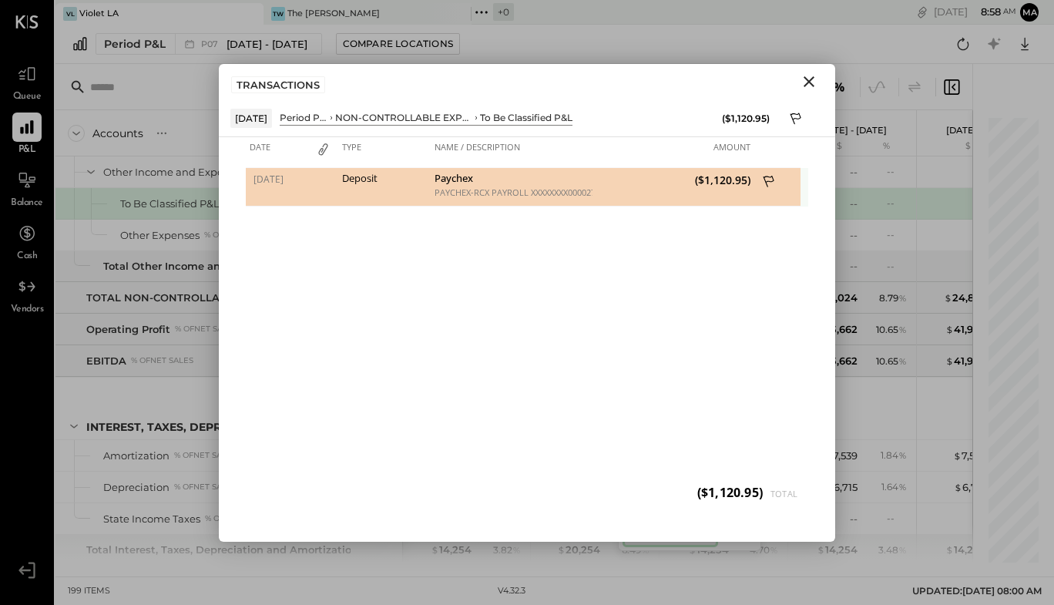
click at [768, 182] on icon at bounding box center [770, 182] width 14 height 19
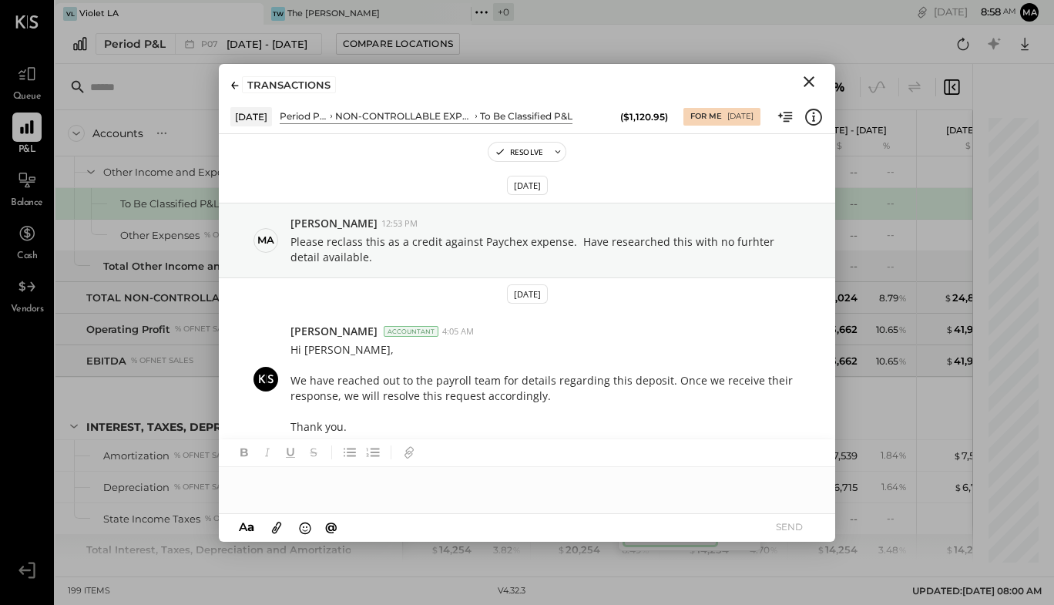
scroll to position [8, 0]
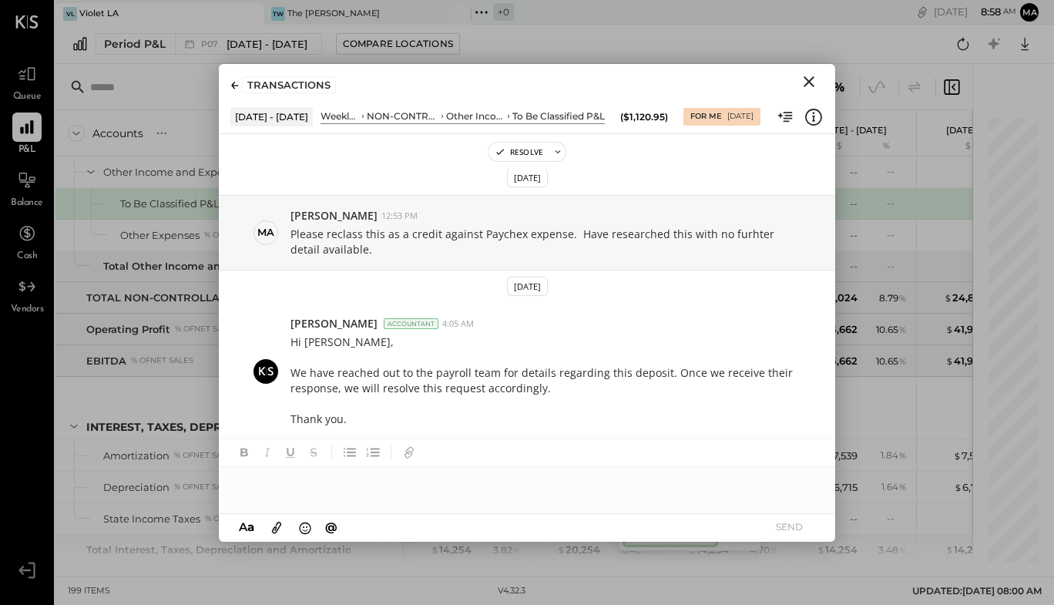
click at [474, 488] on div at bounding box center [527, 482] width 616 height 31
click at [779, 526] on button "SEND" at bounding box center [789, 526] width 62 height 21
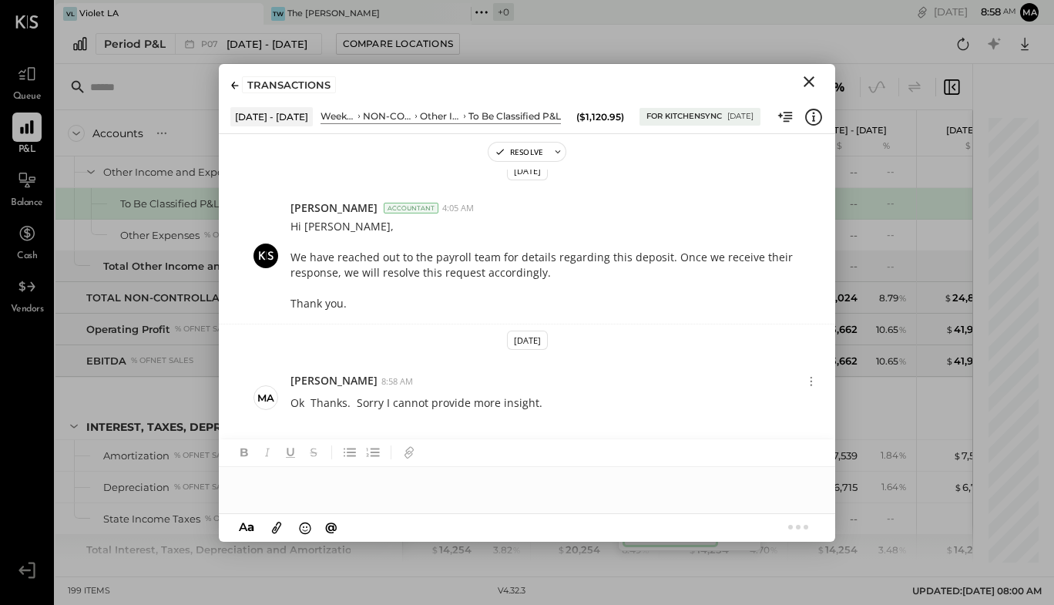
click at [814, 78] on icon "Close" at bounding box center [809, 81] width 18 height 18
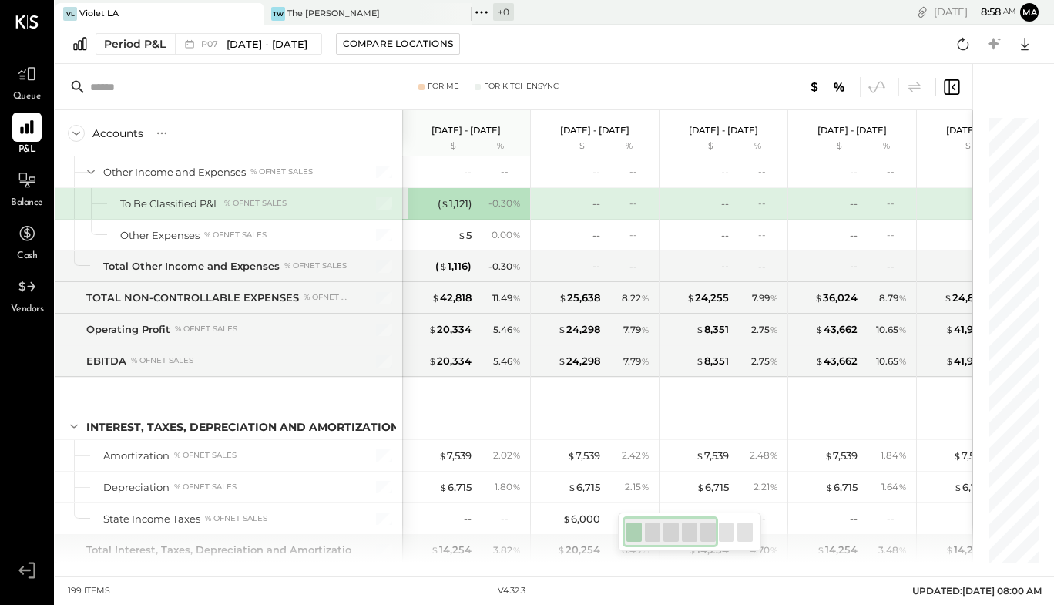
click at [814, 78] on icon at bounding box center [814, 87] width 18 height 18
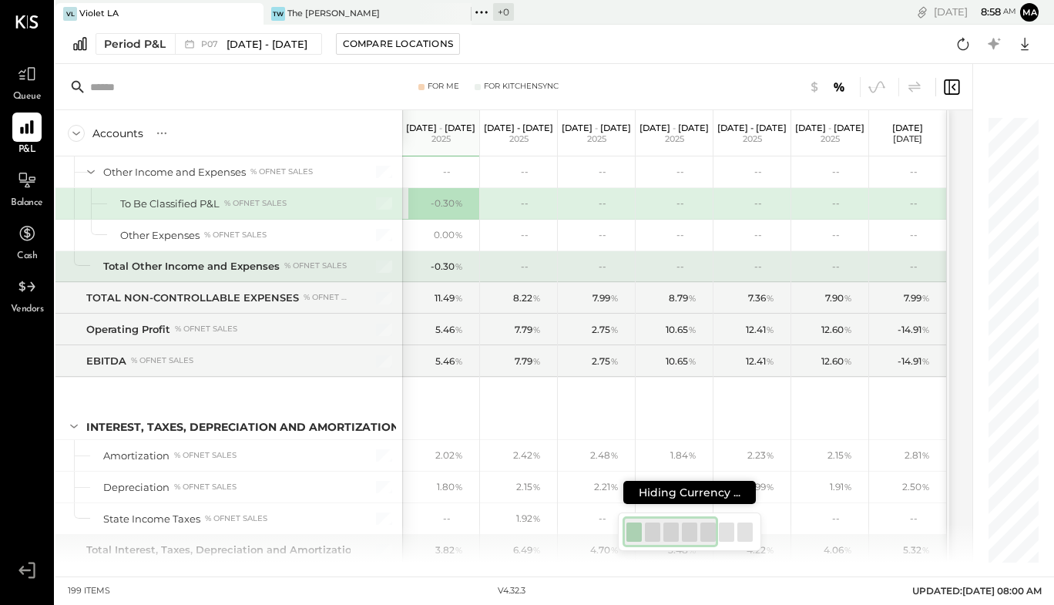
scroll to position [5089, 0]
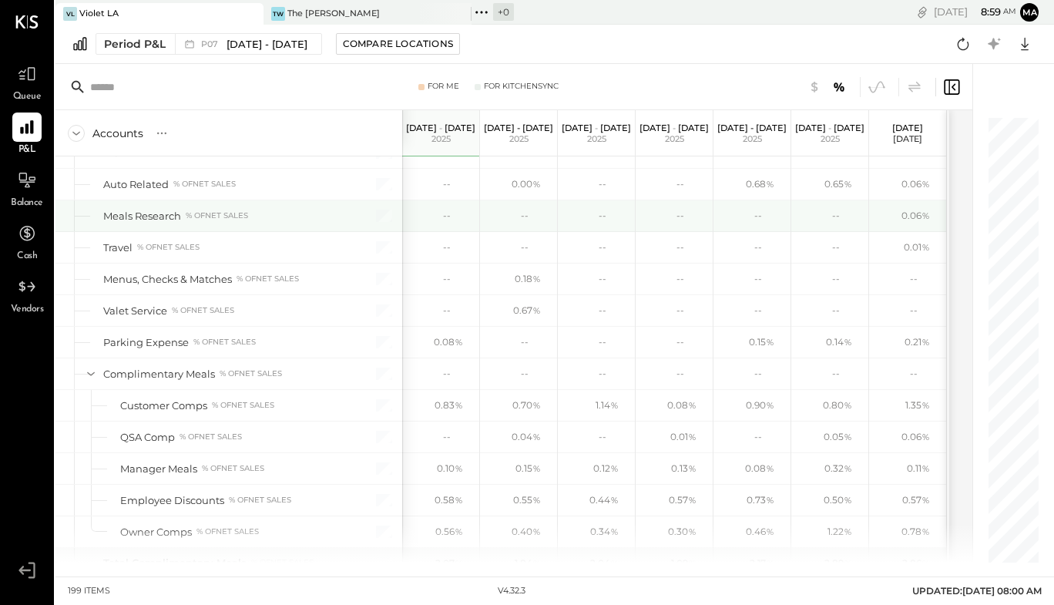
scroll to position [4148, 0]
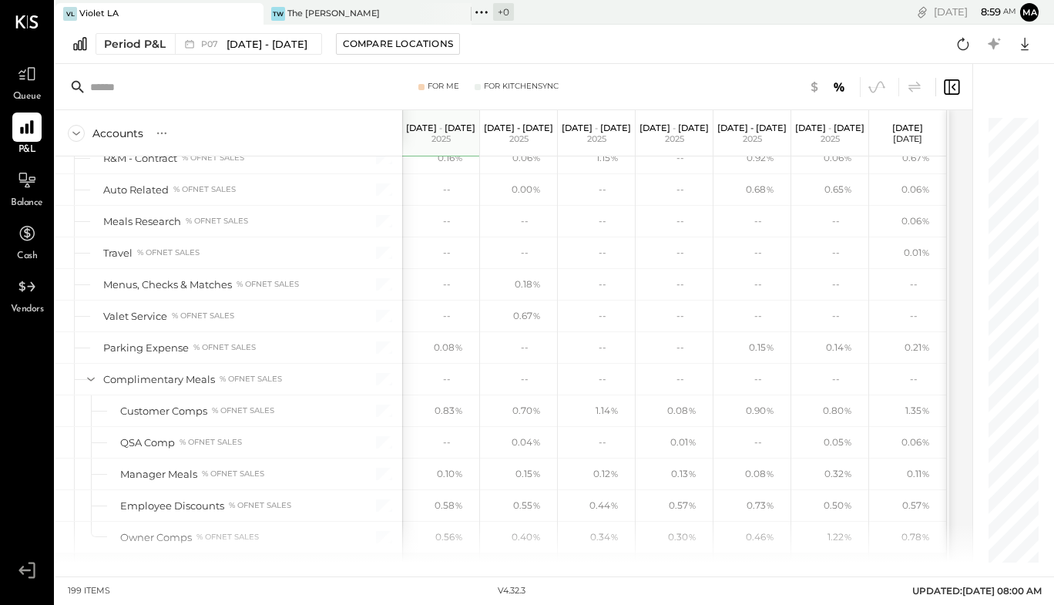
click at [813, 89] on icon at bounding box center [814, 86] width 7 height 11
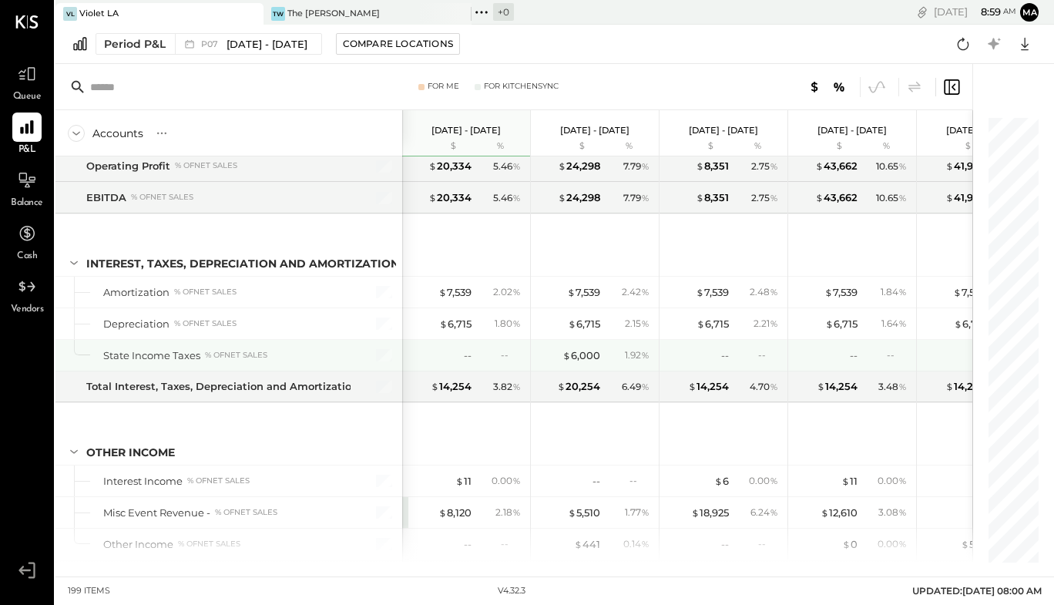
scroll to position [5280, 0]
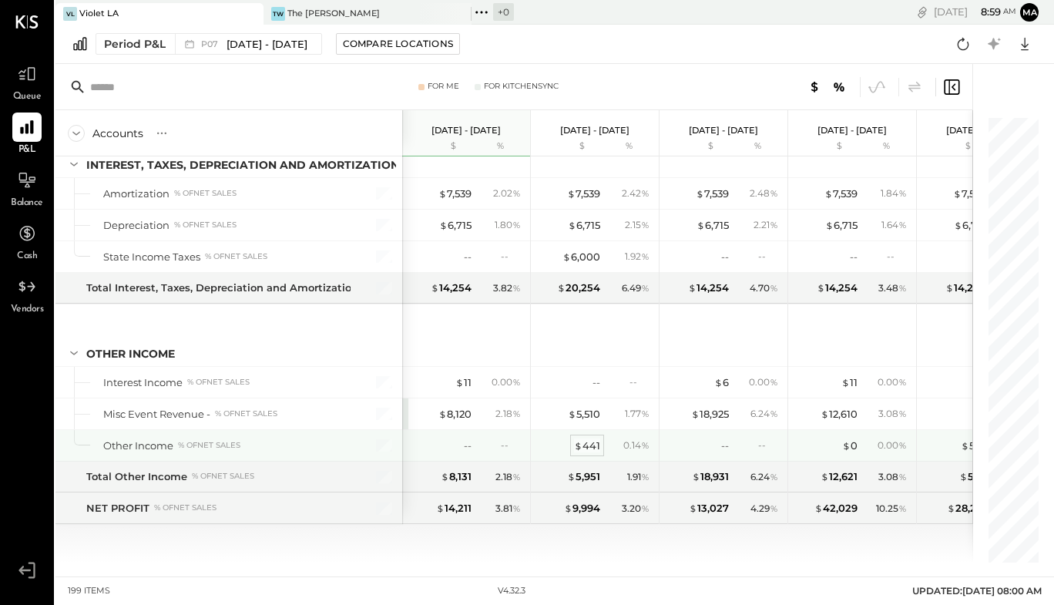
click at [595, 451] on div "$ 441" at bounding box center [587, 445] width 26 height 15
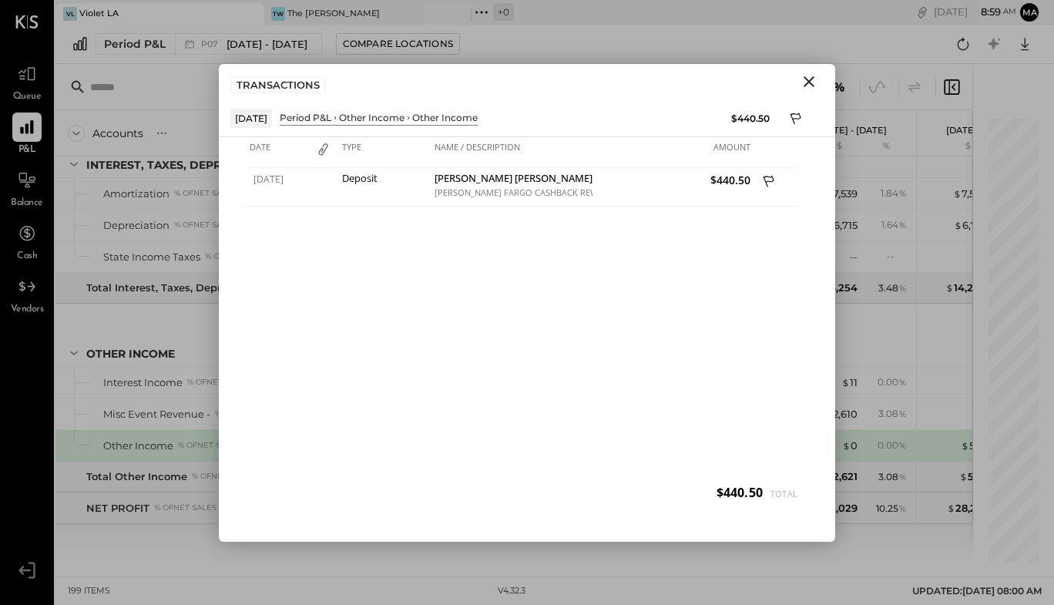
click at [809, 82] on icon "Close" at bounding box center [808, 81] width 11 height 11
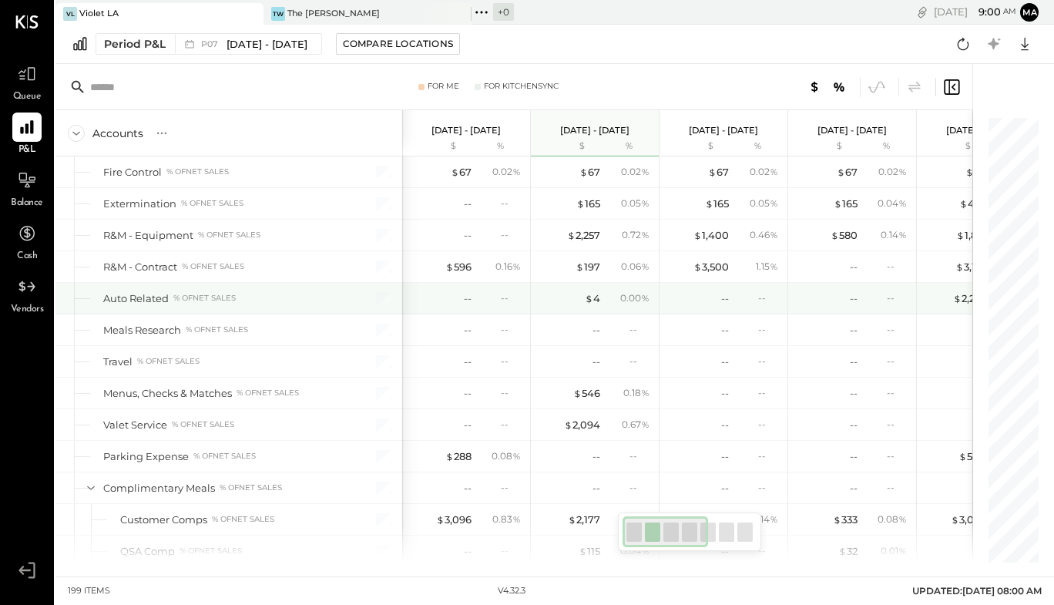
scroll to position [3999, 0]
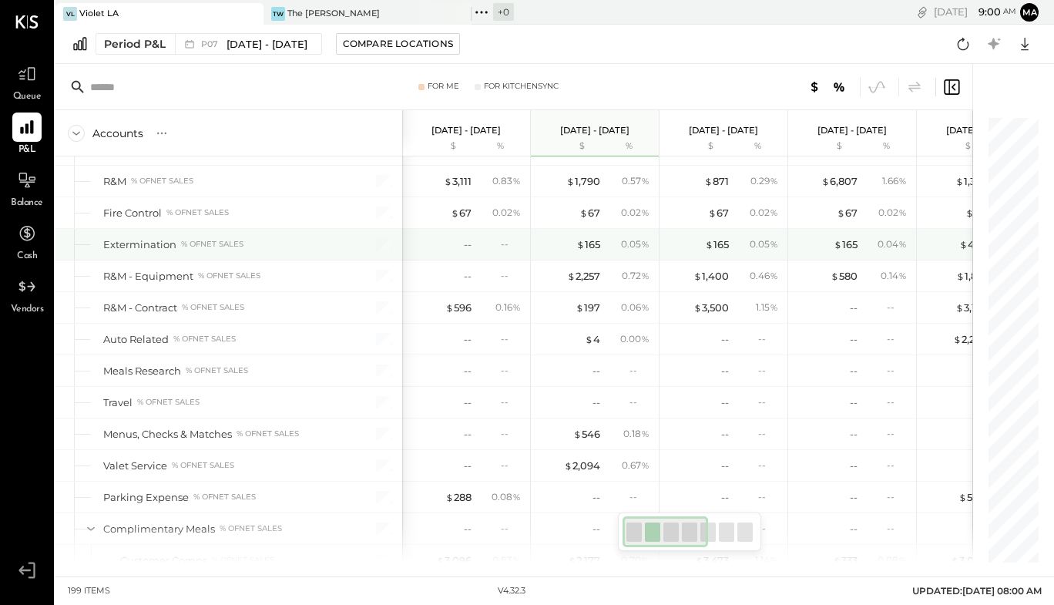
click at [474, 243] on div "-- --" at bounding box center [468, 244] width 116 height 31
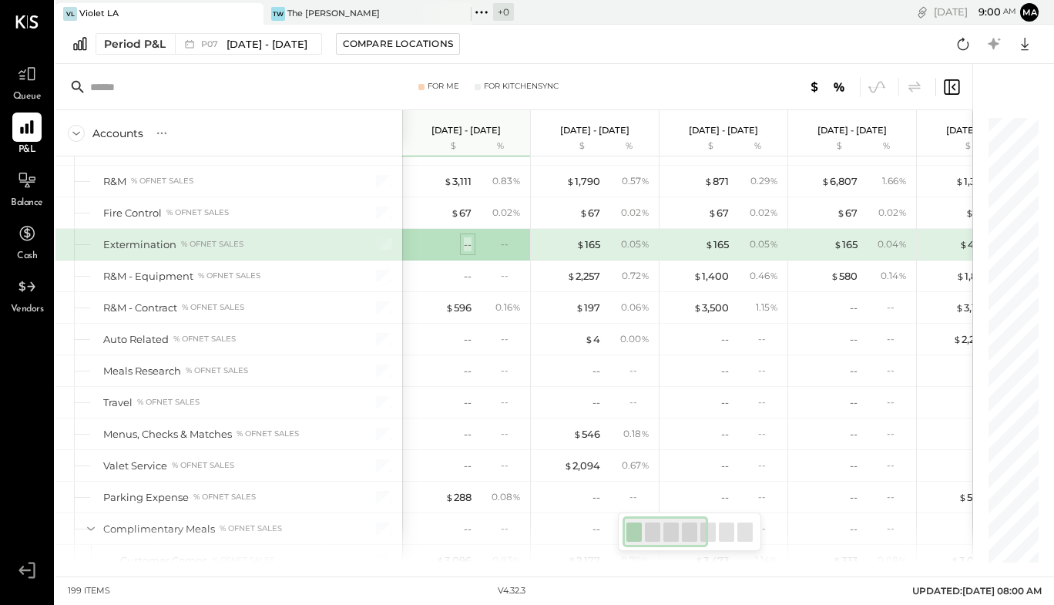
click at [470, 243] on div "--" at bounding box center [468, 244] width 8 height 15
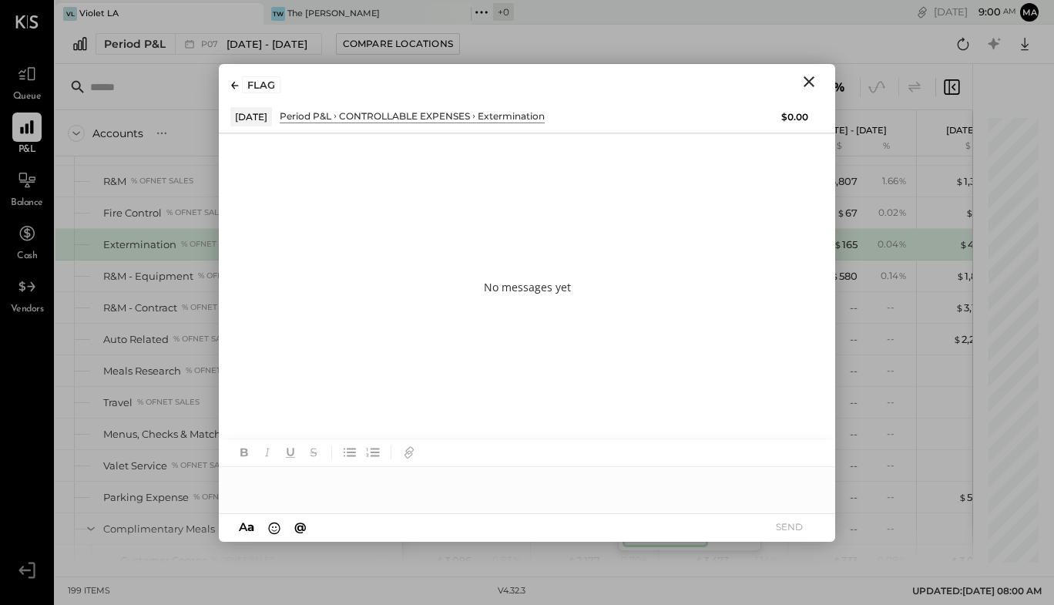
click at [411, 470] on div at bounding box center [527, 482] width 616 height 31
click at [786, 534] on button "SEND" at bounding box center [789, 526] width 62 height 21
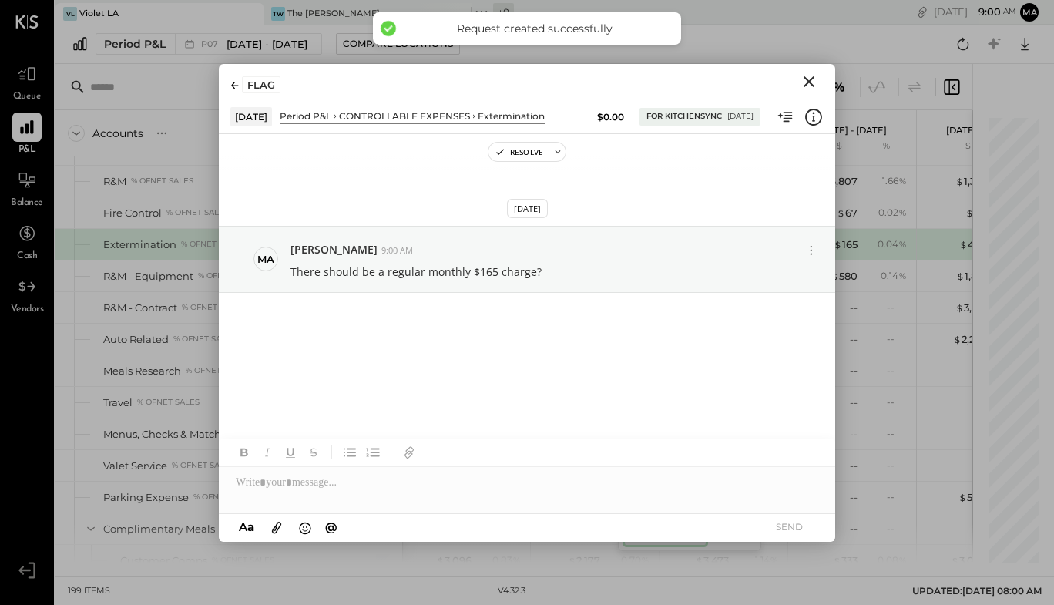
click at [813, 78] on icon "Close" at bounding box center [809, 81] width 18 height 18
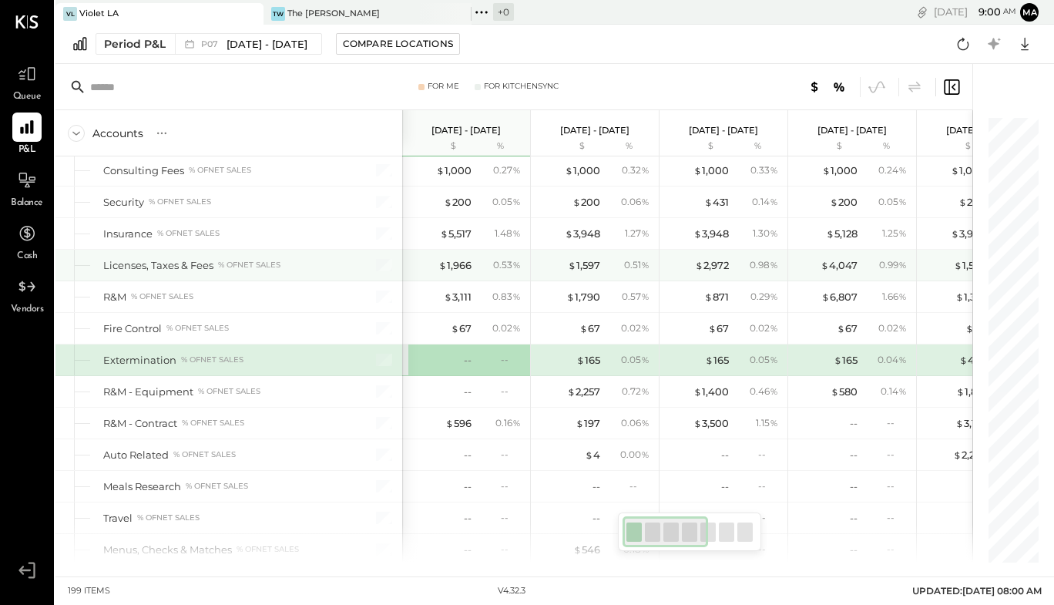
scroll to position [3850, 0]
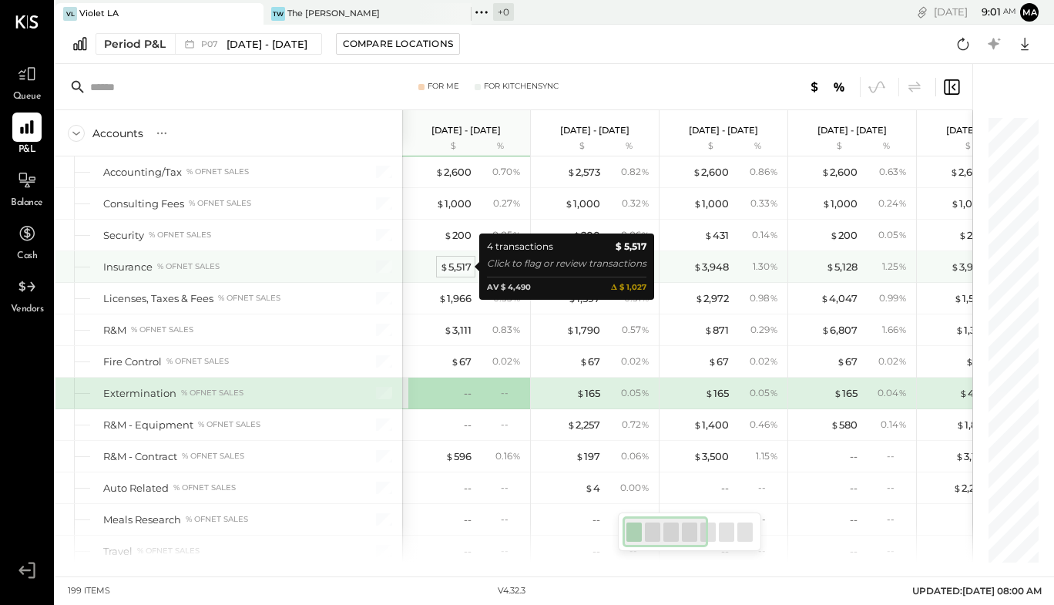
click at [467, 263] on div "$ 5,517" at bounding box center [456, 267] width 32 height 15
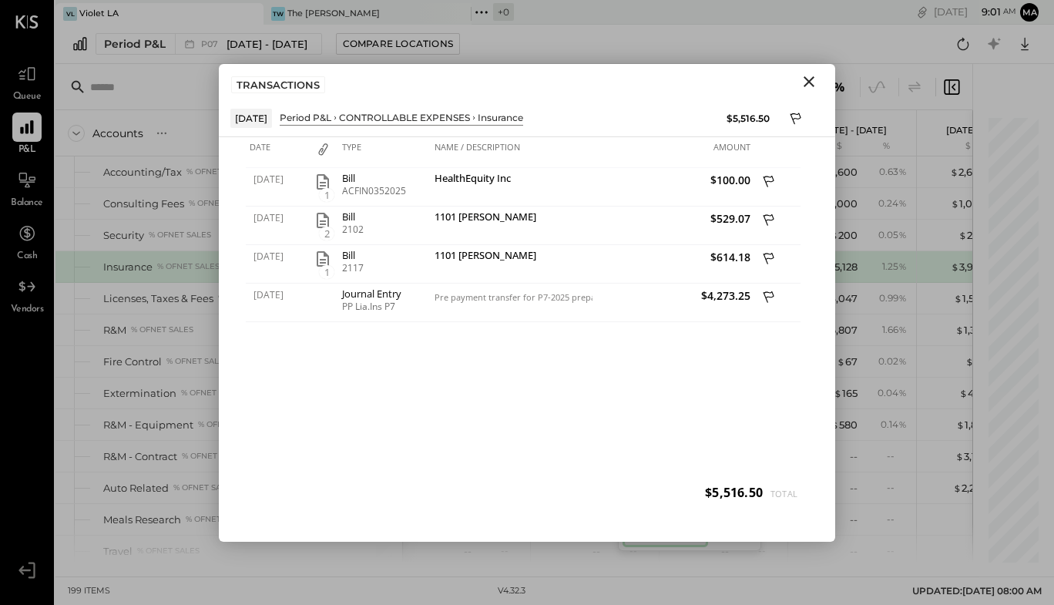
click at [803, 80] on icon "Close" at bounding box center [809, 81] width 18 height 18
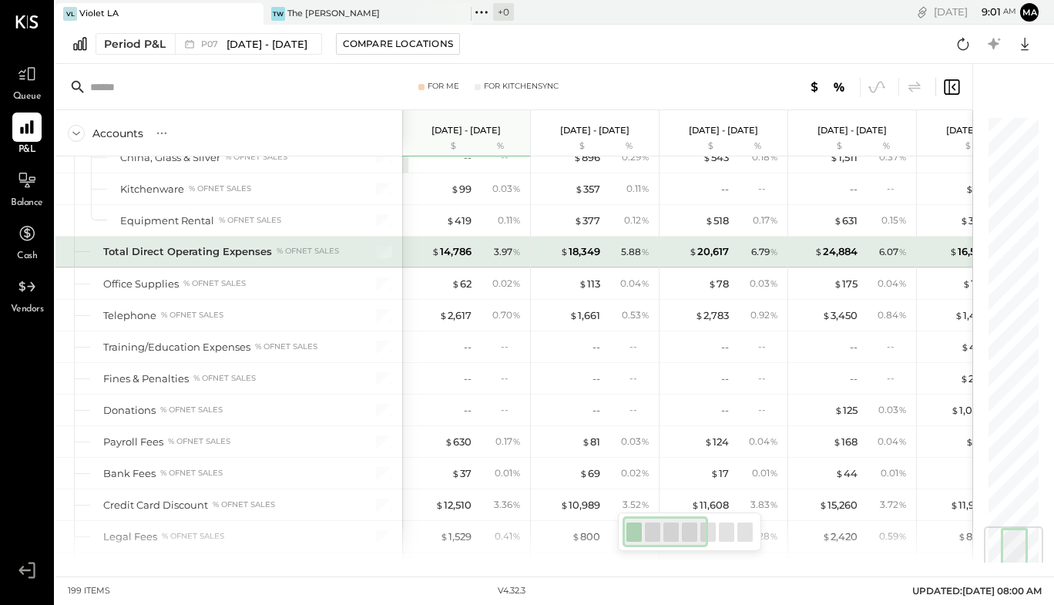
scroll to position [3453, 0]
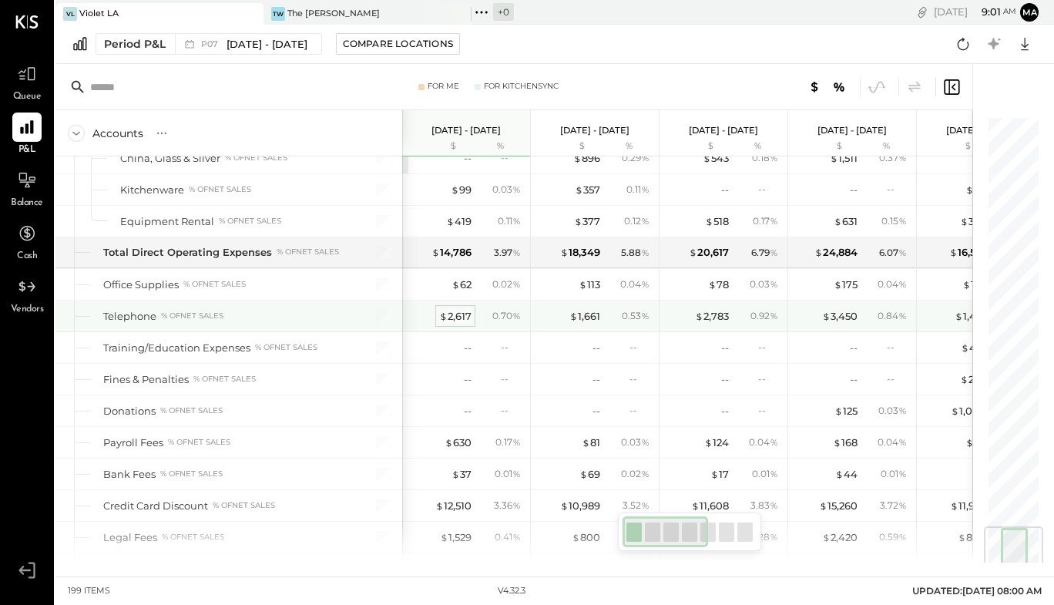
click at [465, 317] on div "$ 2,617" at bounding box center [455, 316] width 32 height 15
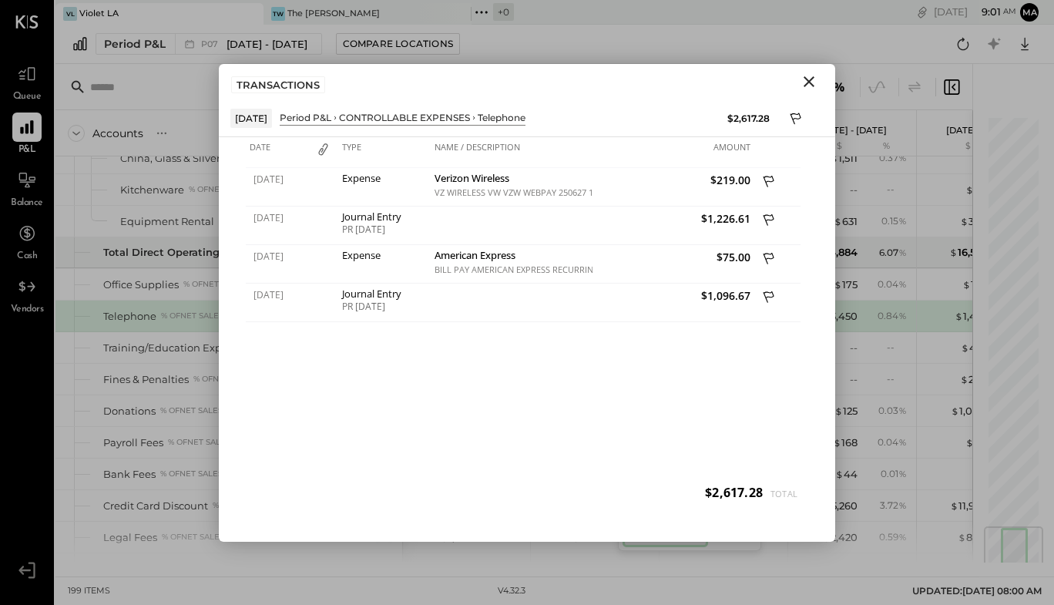
click at [812, 79] on icon "Close" at bounding box center [808, 81] width 11 height 11
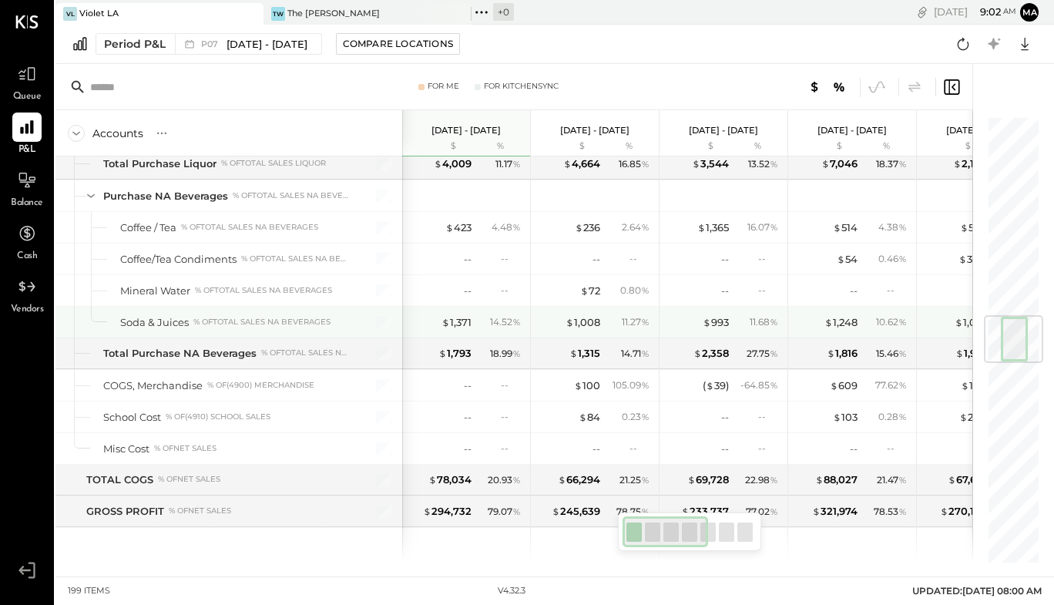
scroll to position [1679, 0]
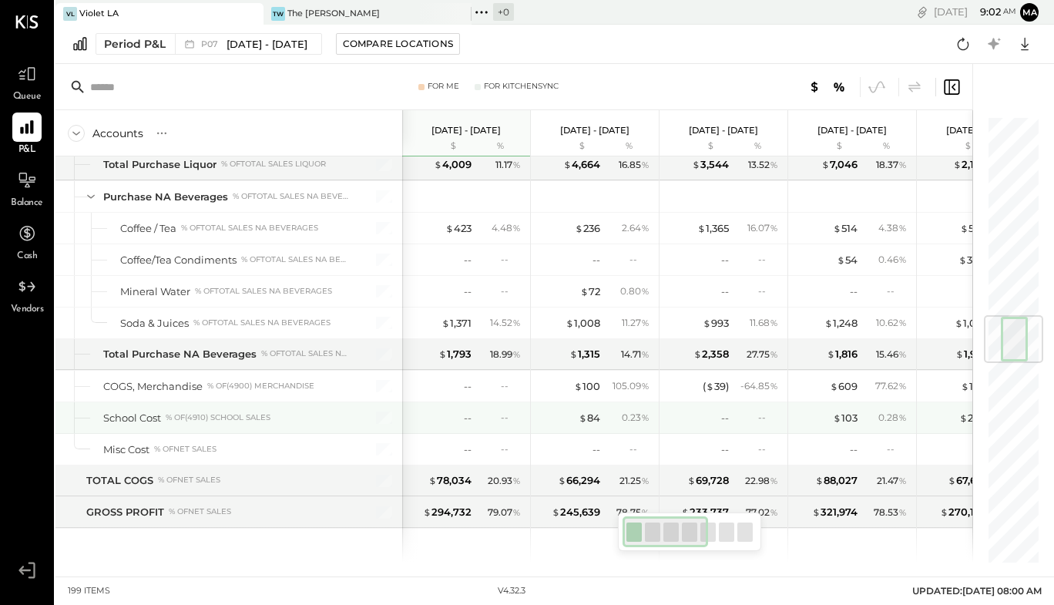
click at [471, 416] on div "-- --" at bounding box center [468, 417] width 116 height 31
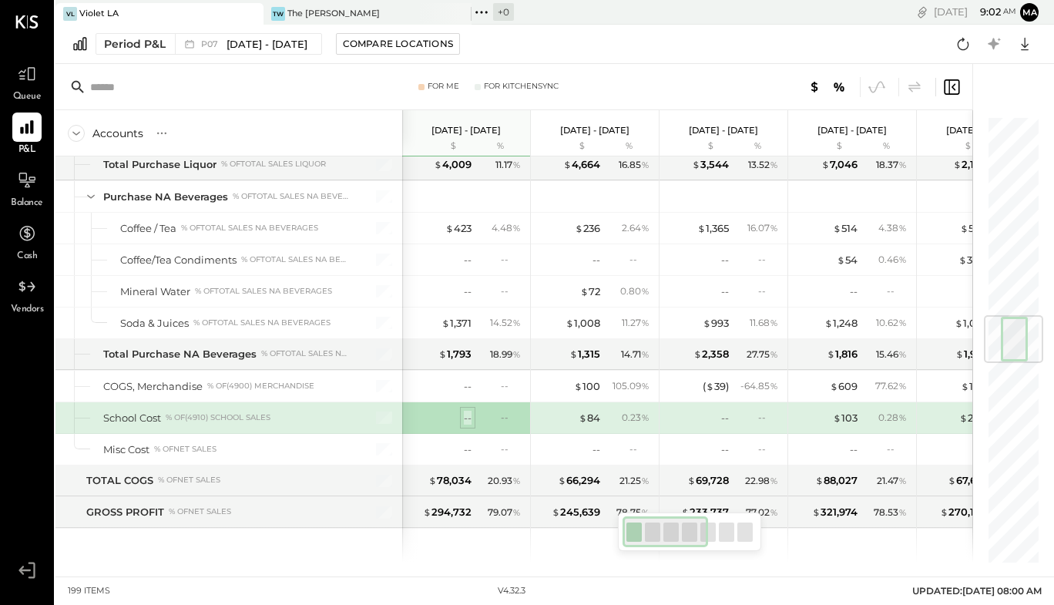
click at [464, 420] on div "--" at bounding box center [468, 418] width 8 height 15
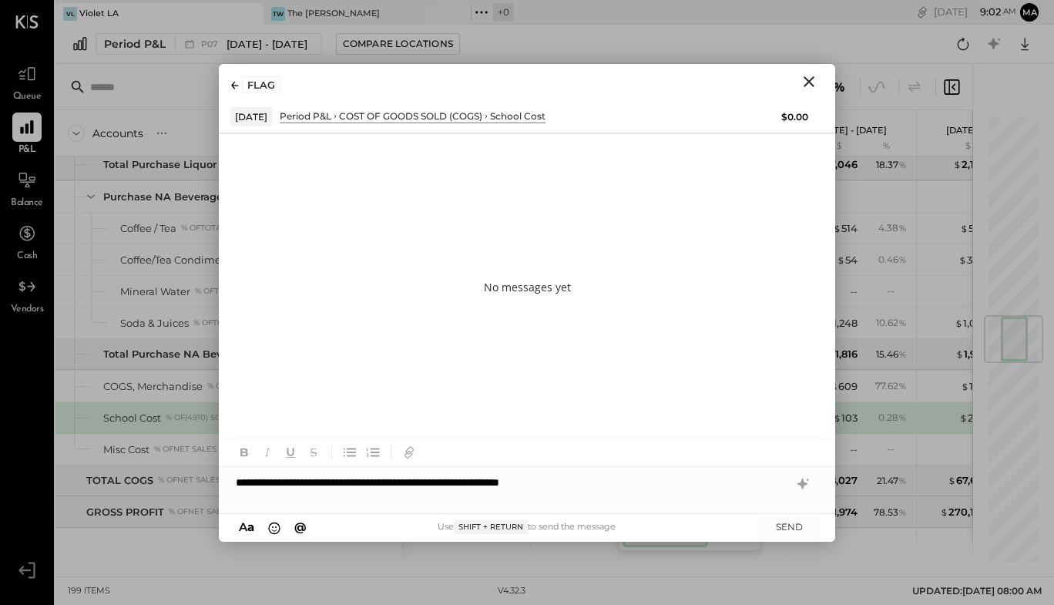
click at [407, 479] on div "**********" at bounding box center [527, 482] width 616 height 31
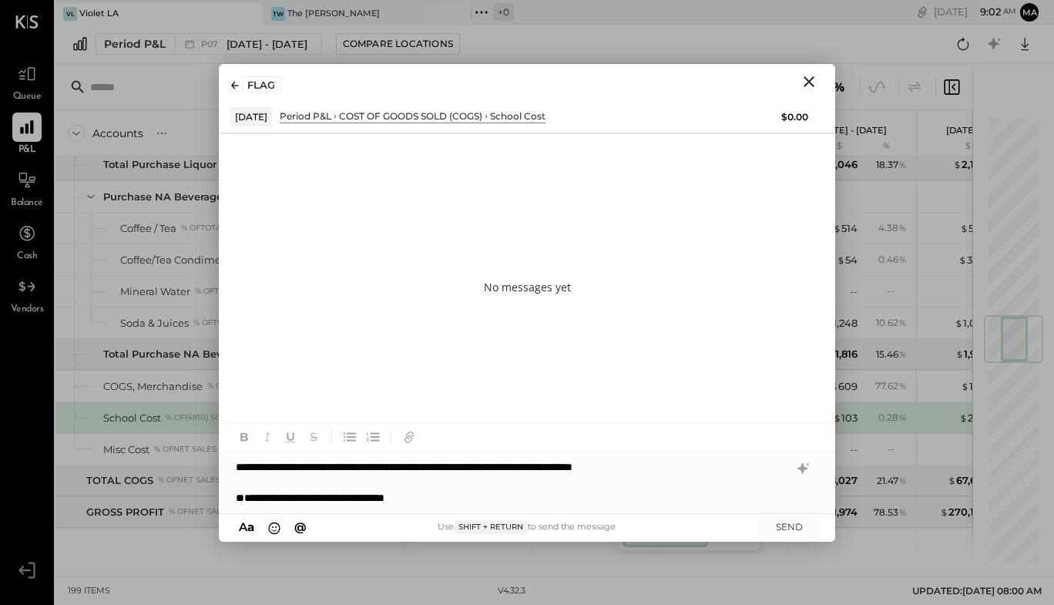
click at [241, 499] on div "**********" at bounding box center [512, 497] width 553 height 15
click at [438, 499] on div "**********" at bounding box center [512, 497] width 553 height 15
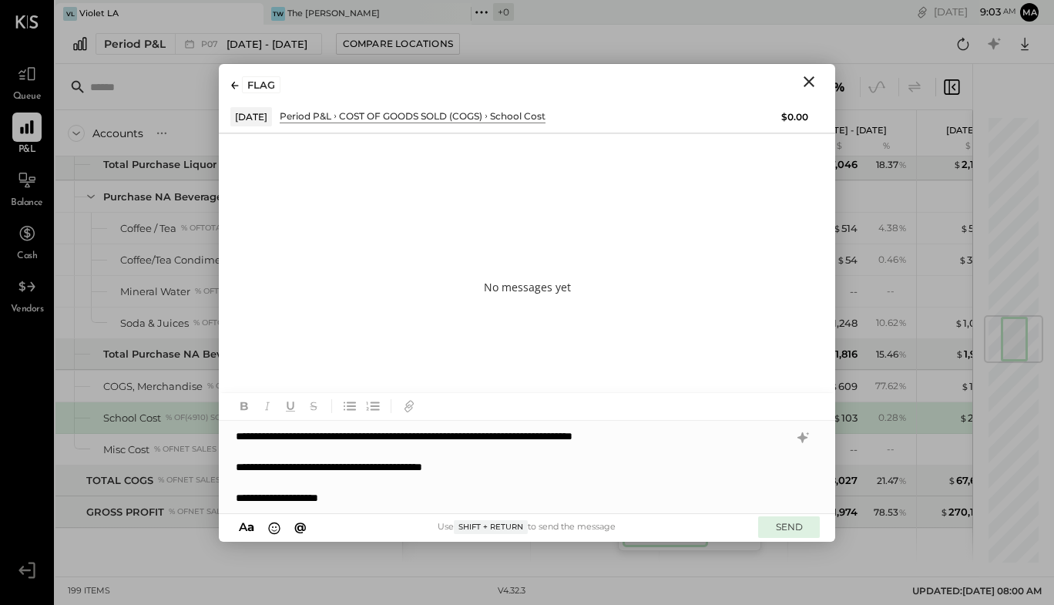
click at [792, 529] on button "SEND" at bounding box center [789, 526] width 62 height 21
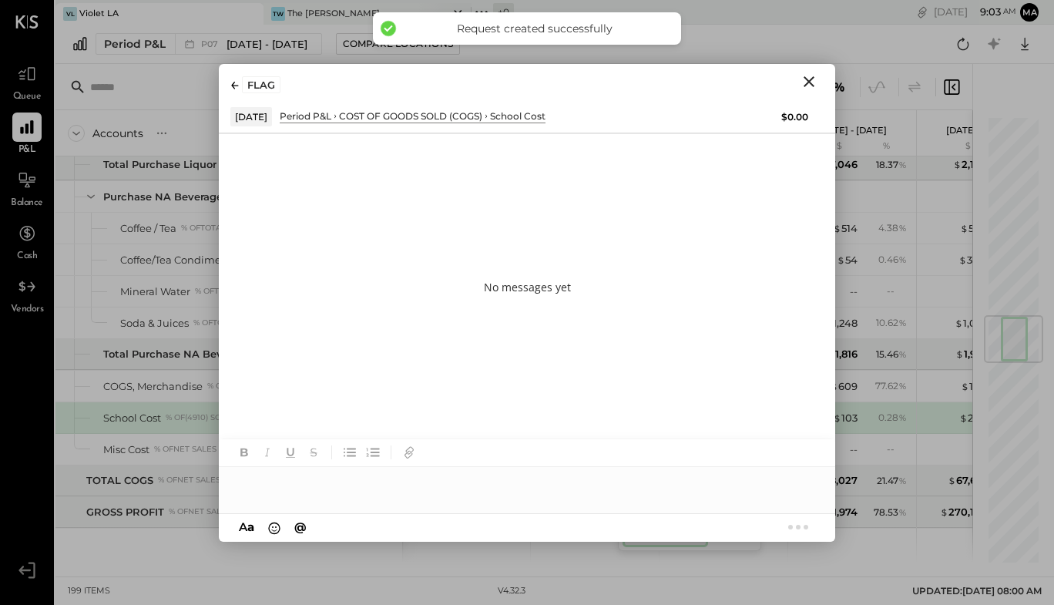
click at [813, 79] on icon "Close" at bounding box center [809, 81] width 18 height 18
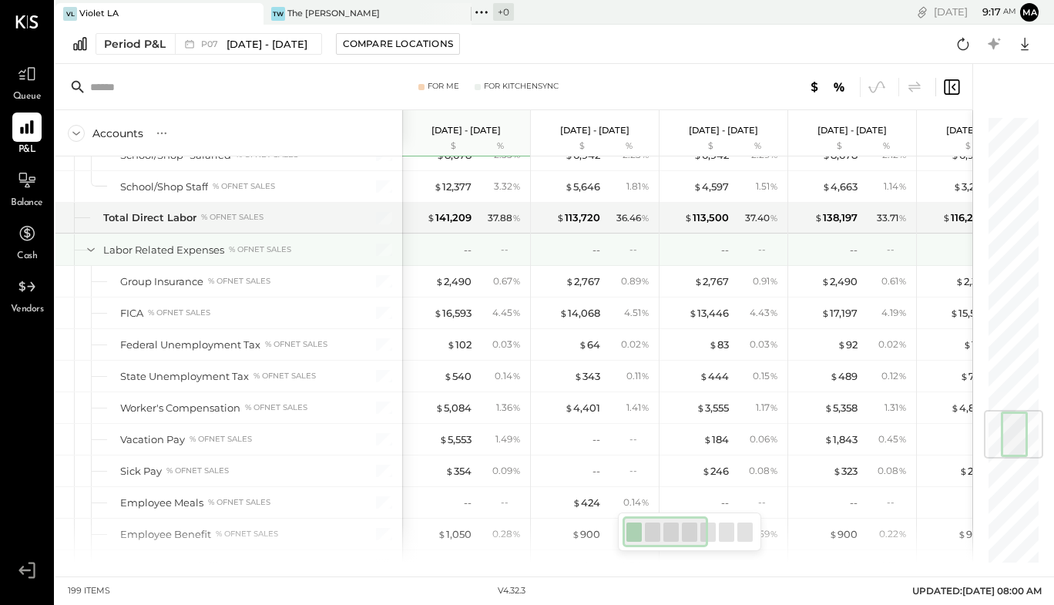
scroll to position [2479, 0]
click at [492, 240] on div "-- --" at bounding box center [468, 248] width 116 height 31
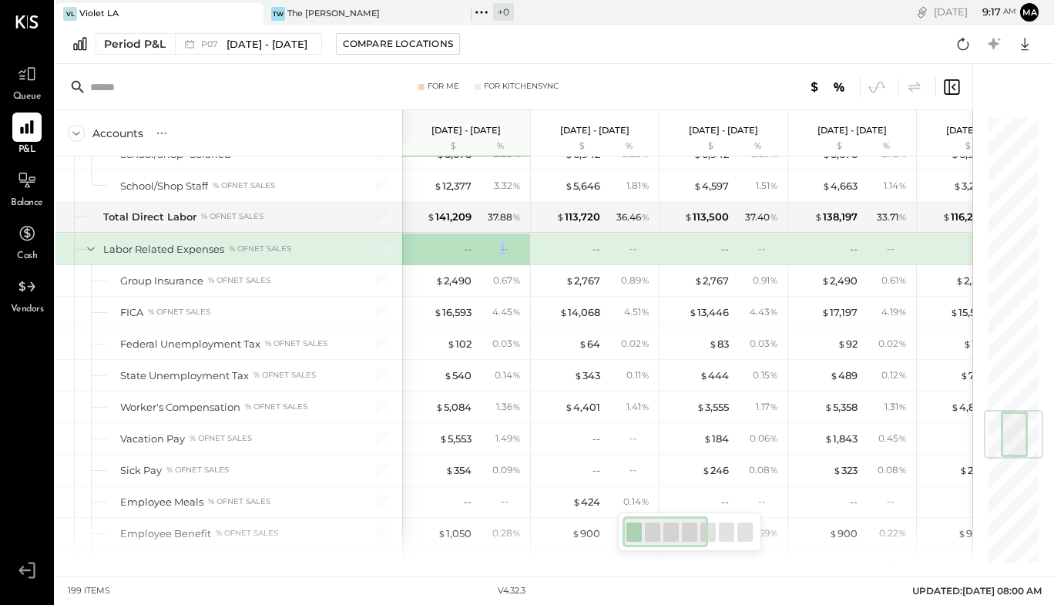
click at [492, 240] on div "-- --" at bounding box center [468, 248] width 116 height 31
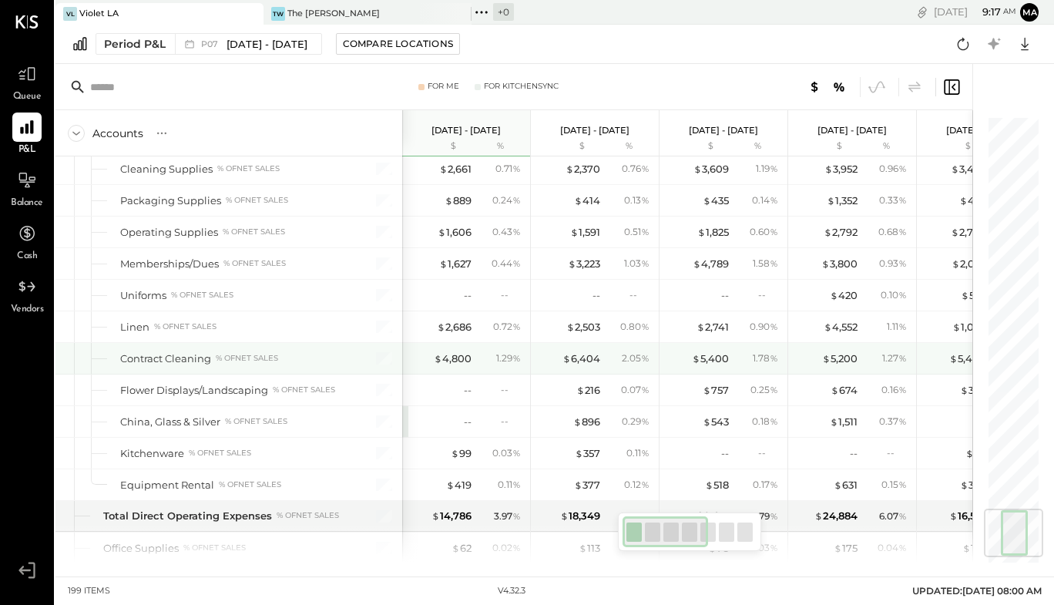
scroll to position [3307, 0]
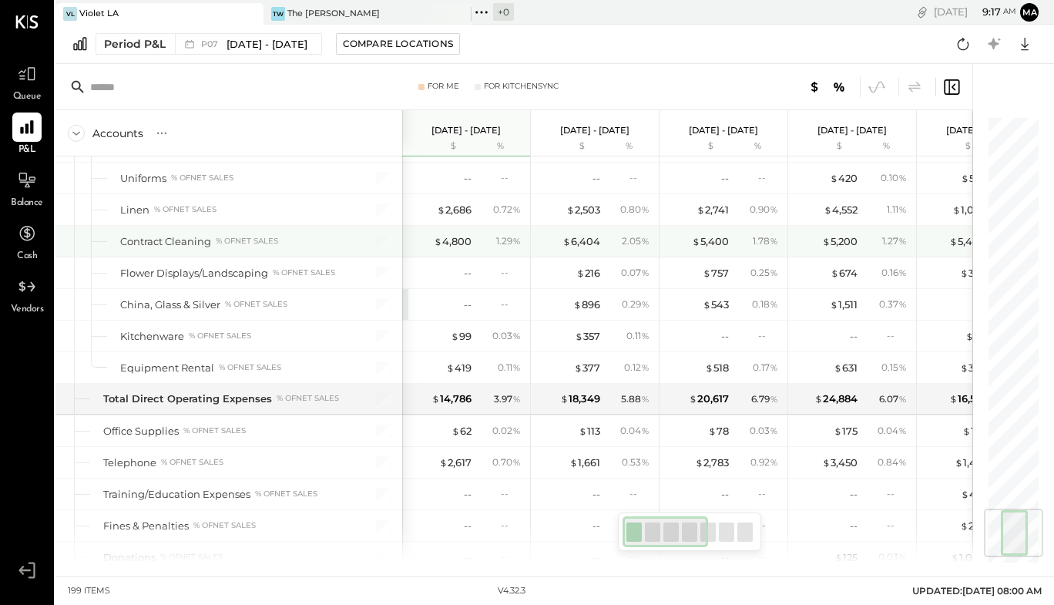
click at [488, 245] on div "1.29 %" at bounding box center [500, 241] width 50 height 14
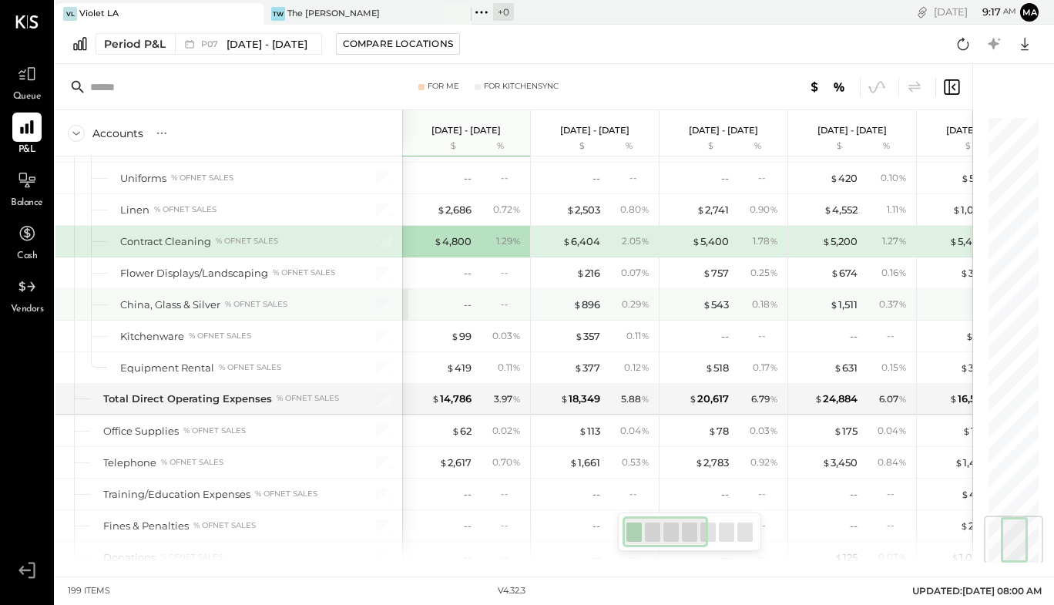
scroll to position [3364, 0]
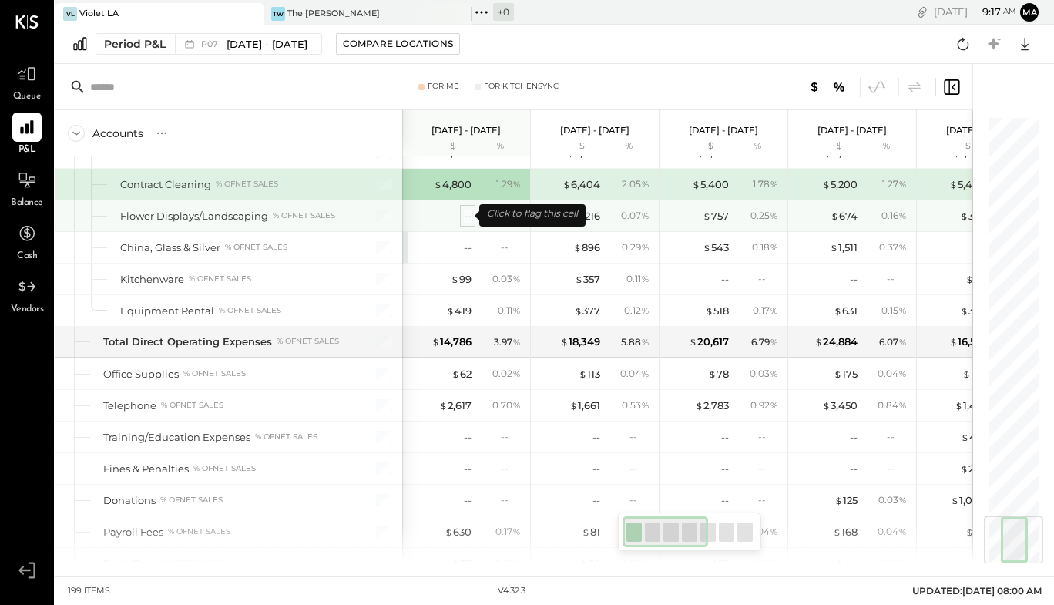
click at [471, 217] on div "--" at bounding box center [468, 216] width 8 height 15
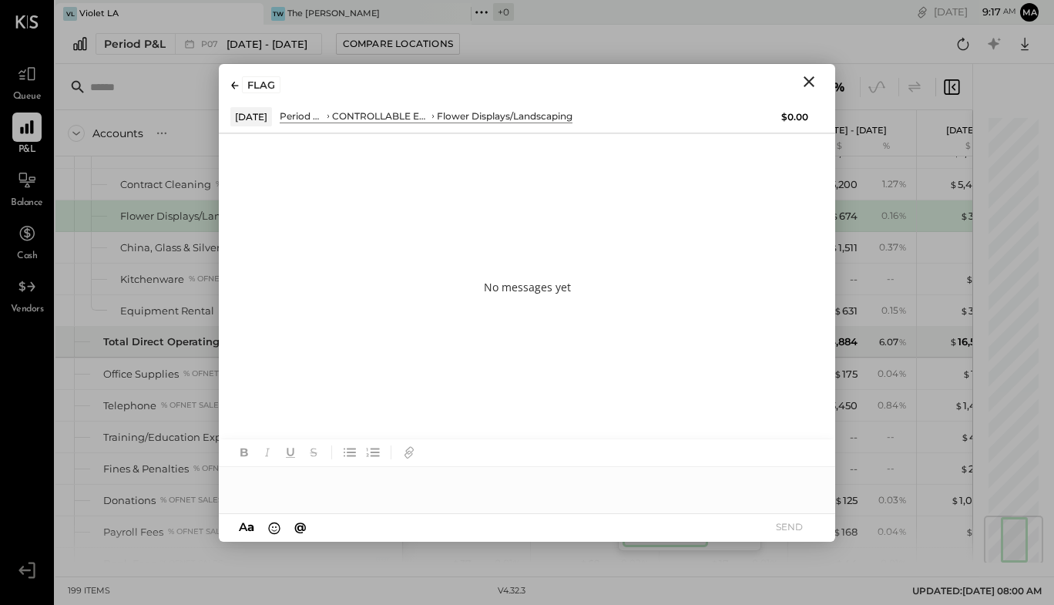
click at [381, 481] on div at bounding box center [527, 482] width 616 height 31
click at [790, 530] on button "SEND" at bounding box center [789, 526] width 62 height 21
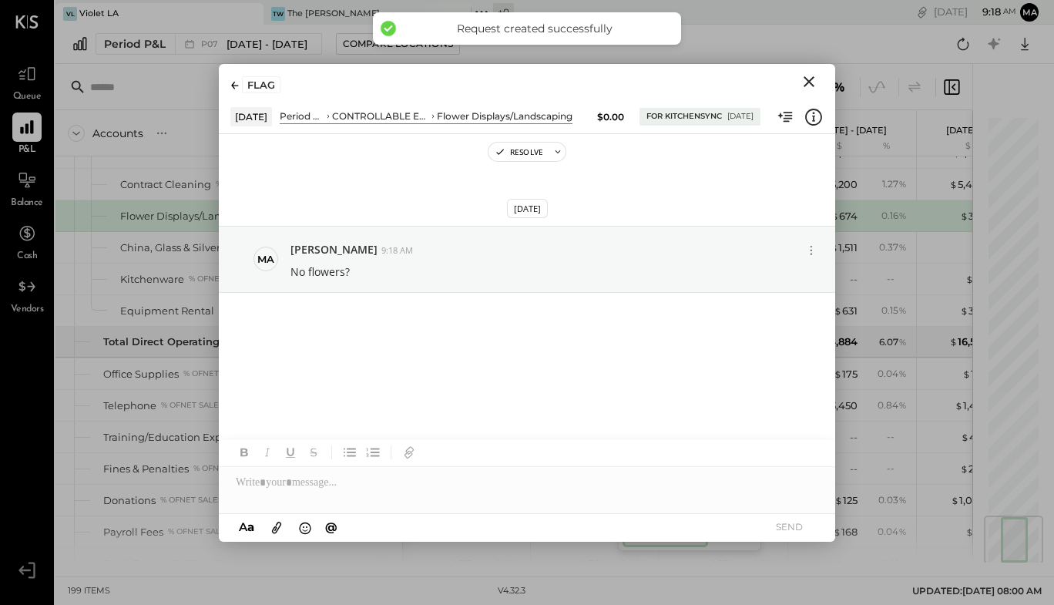
click at [811, 79] on icon "Close" at bounding box center [808, 81] width 11 height 11
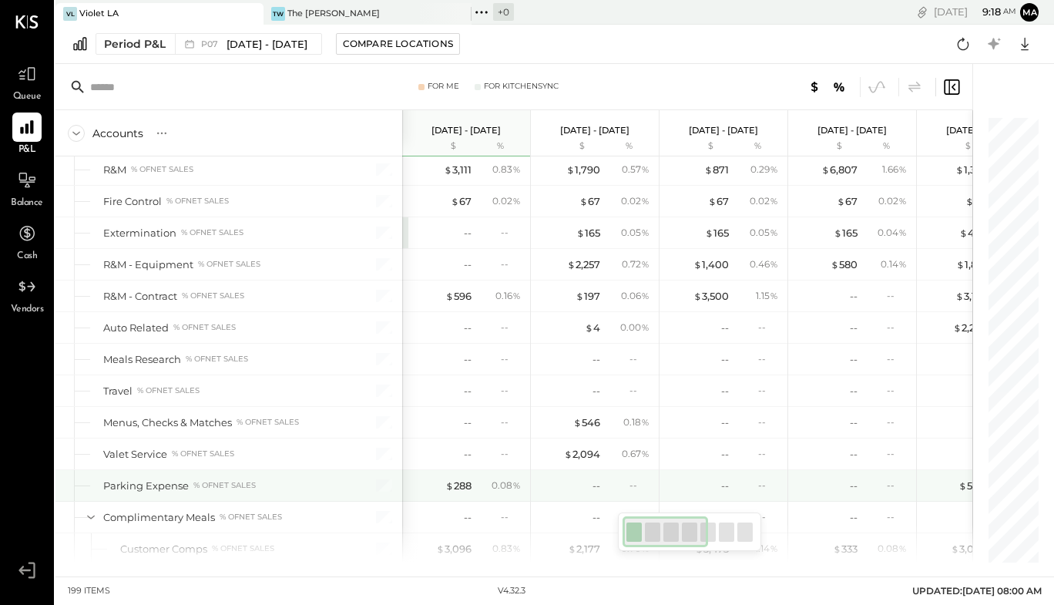
scroll to position [4086, 0]
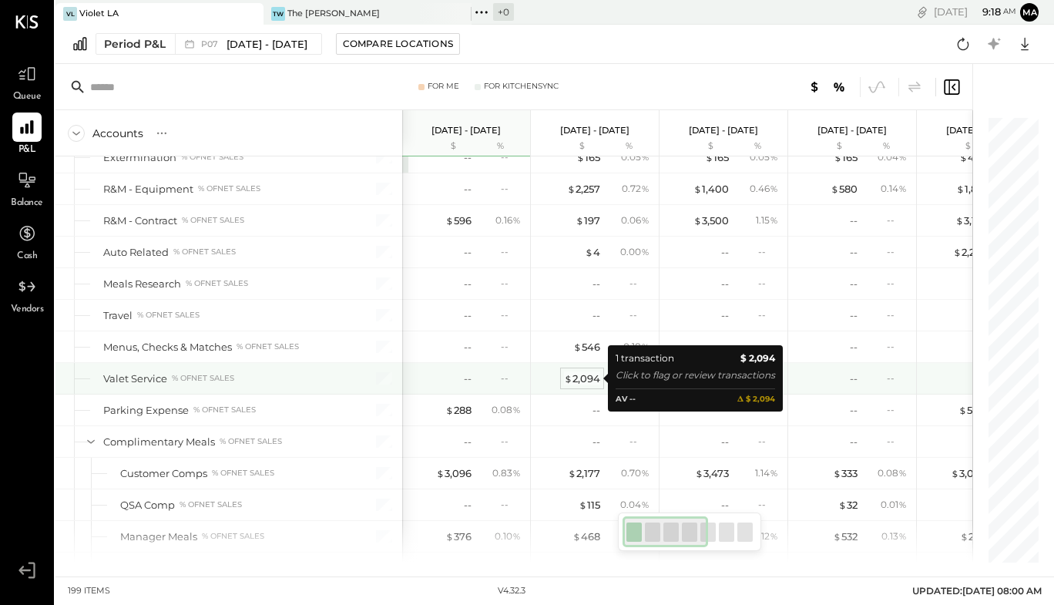
click at [583, 379] on div "$ 2,094" at bounding box center [582, 378] width 36 height 15
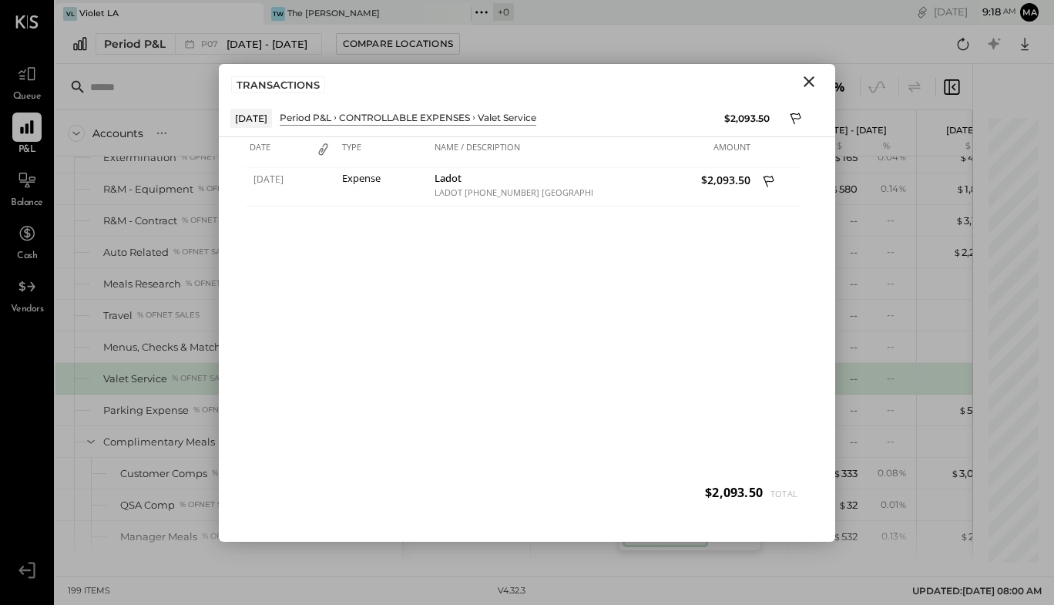
click at [808, 85] on icon "Close" at bounding box center [809, 81] width 18 height 18
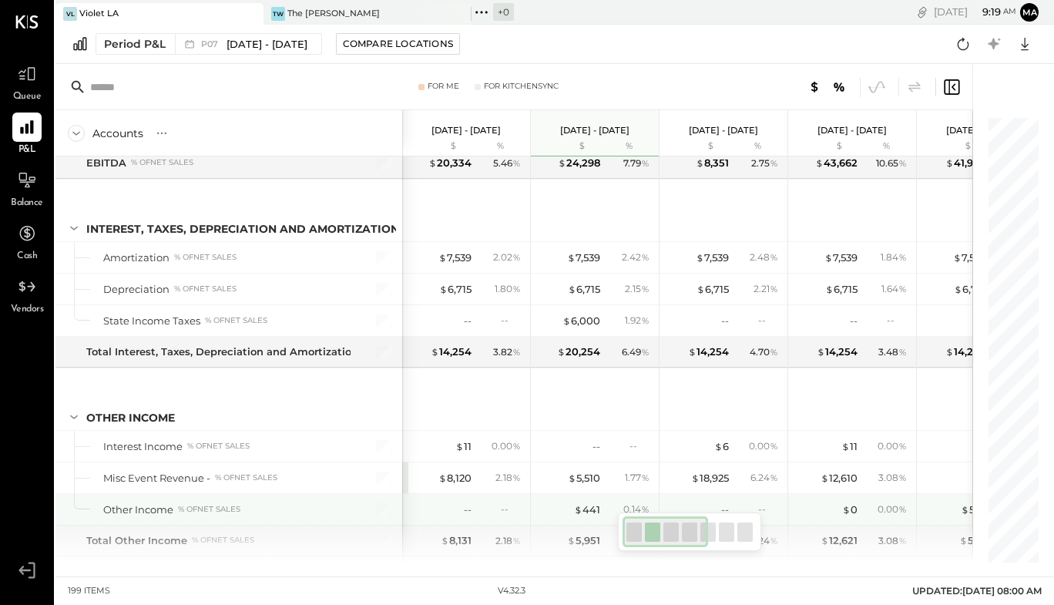
scroll to position [5280, 0]
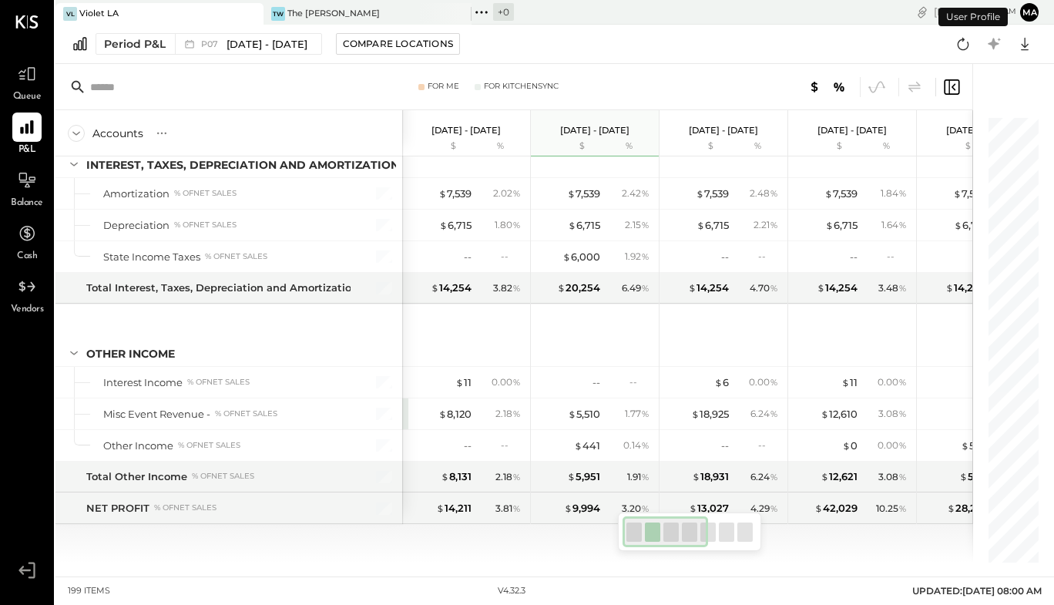
click at [1027, 18] on button "Ma" at bounding box center [1029, 12] width 18 height 18
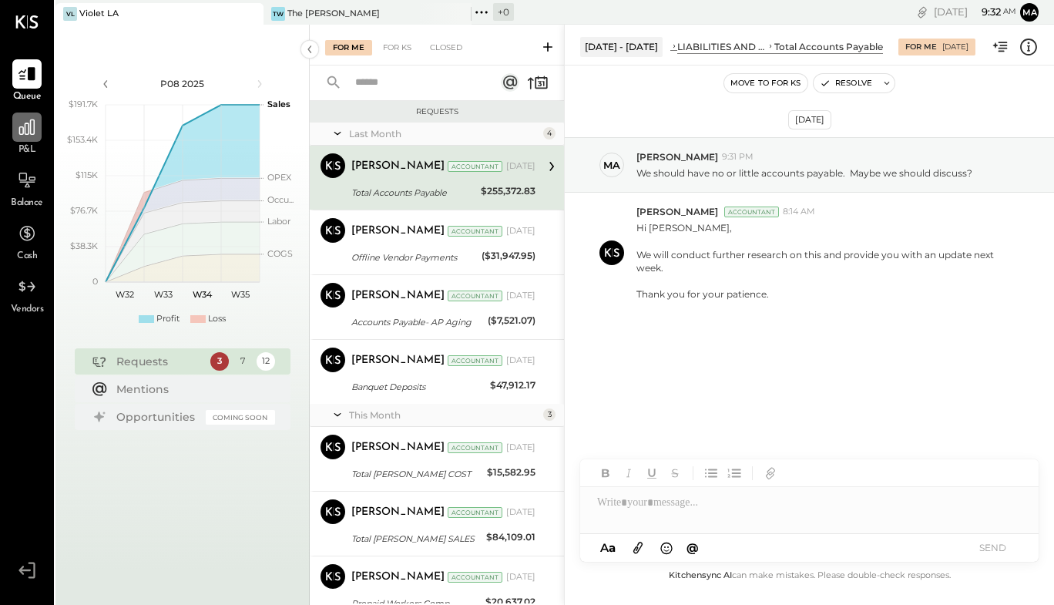
click at [26, 136] on icon at bounding box center [27, 127] width 20 height 20
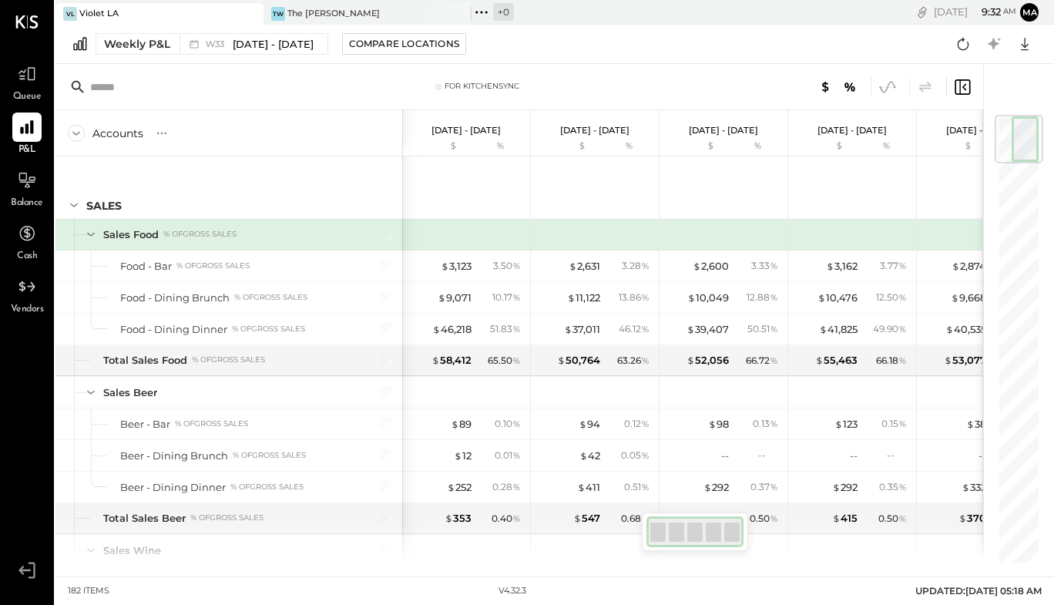
click at [894, 88] on icon at bounding box center [887, 87] width 20 height 20
click at [828, 88] on icon at bounding box center [825, 86] width 7 height 11
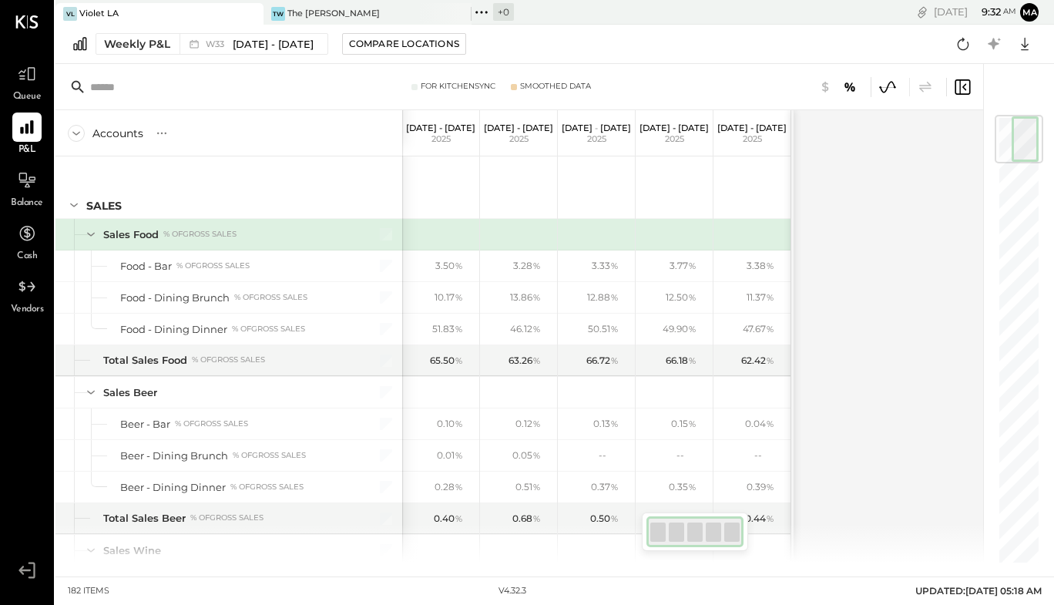
click at [998, 134] on div at bounding box center [1018, 139] width 49 height 49
